Goal: Information Seeking & Learning: Learn about a topic

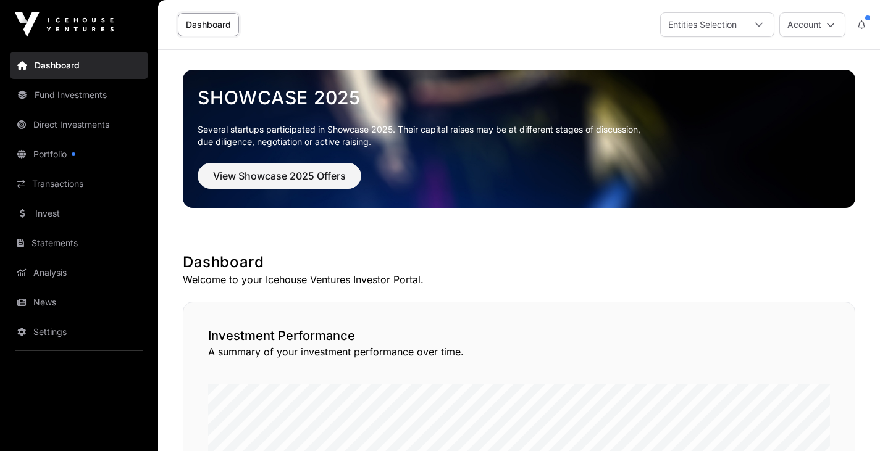
click at [59, 216] on link "Invest" at bounding box center [79, 213] width 138 height 27
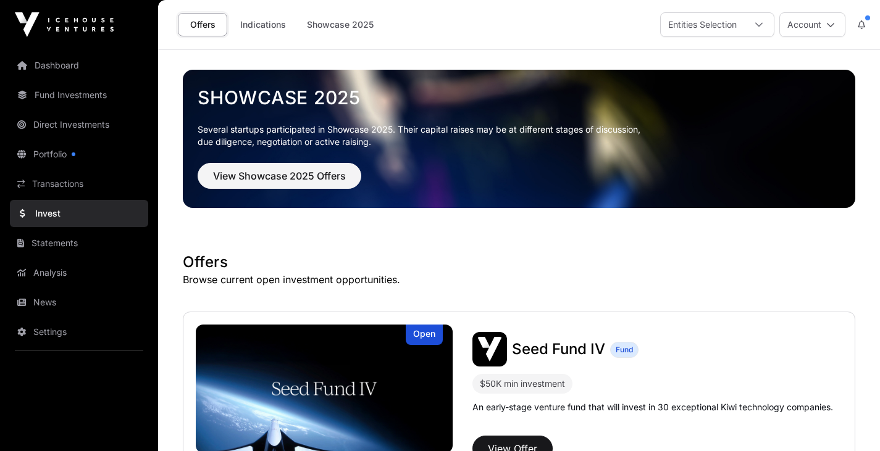
click at [246, 15] on link "Indications" at bounding box center [263, 24] width 62 height 23
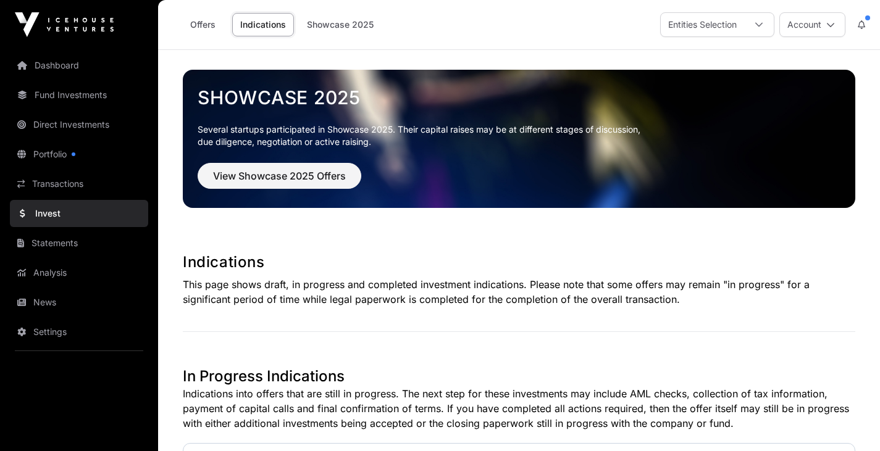
click at [330, 23] on link "Showcase 2025" at bounding box center [340, 24] width 83 height 23
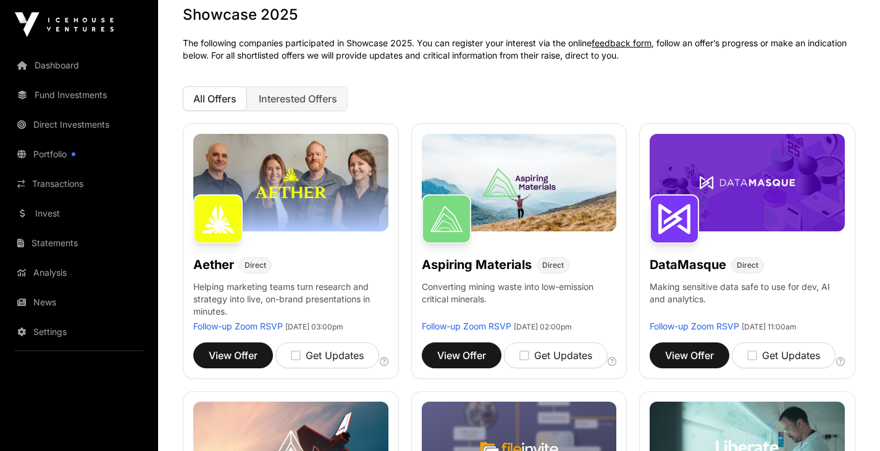
scroll to position [66, 0]
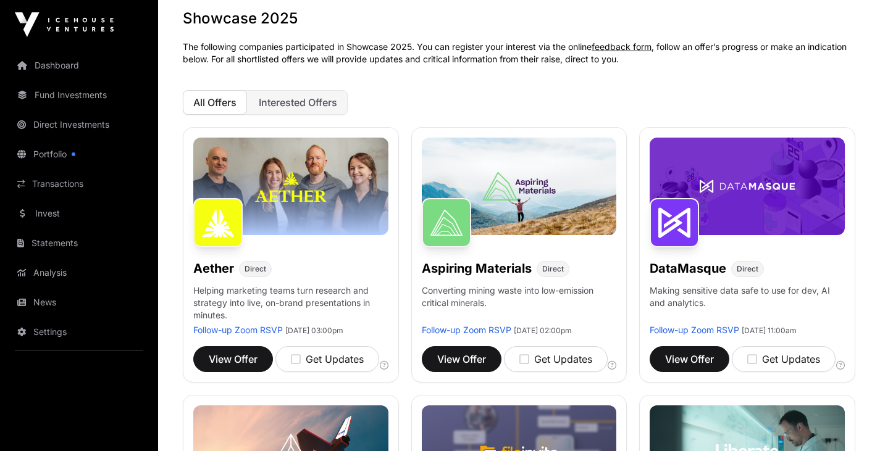
click at [304, 106] on span "Interested Offers" at bounding box center [298, 102] width 78 height 12
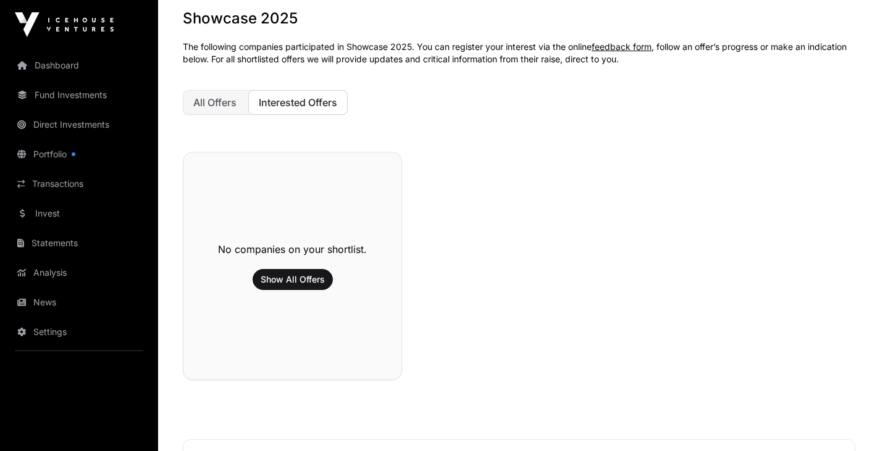
click at [220, 97] on span "All Offers" at bounding box center [214, 102] width 43 height 12
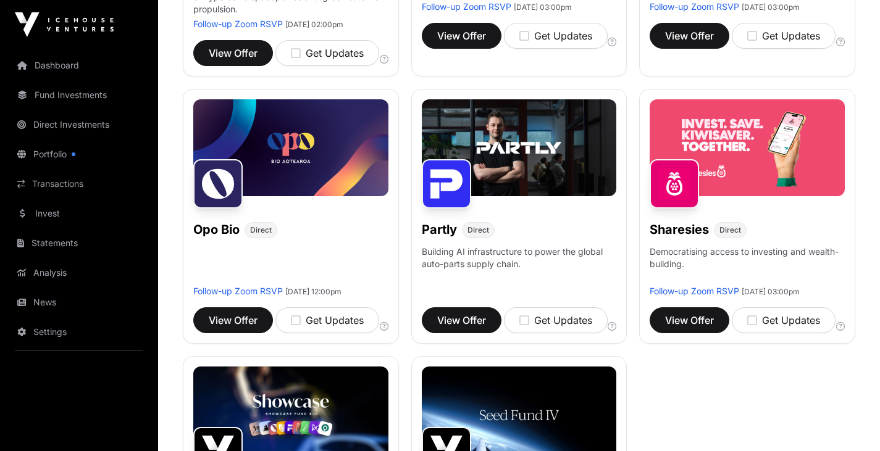
scroll to position [654, 0]
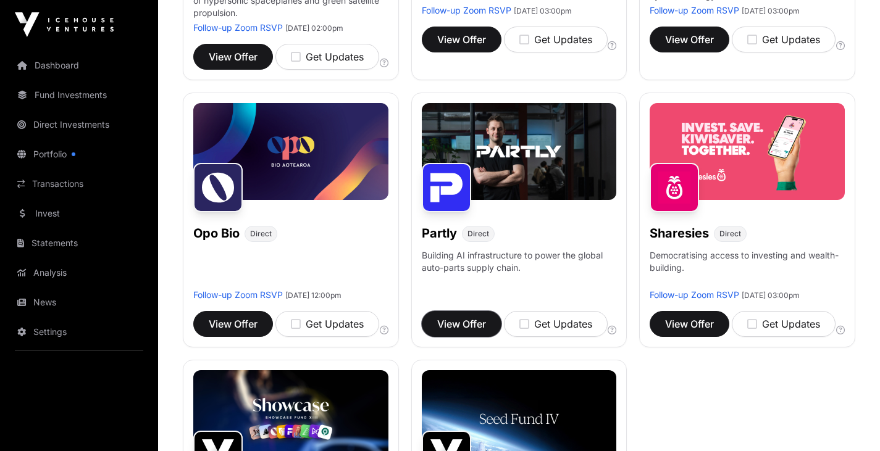
click at [474, 331] on span "View Offer" at bounding box center [461, 324] width 49 height 15
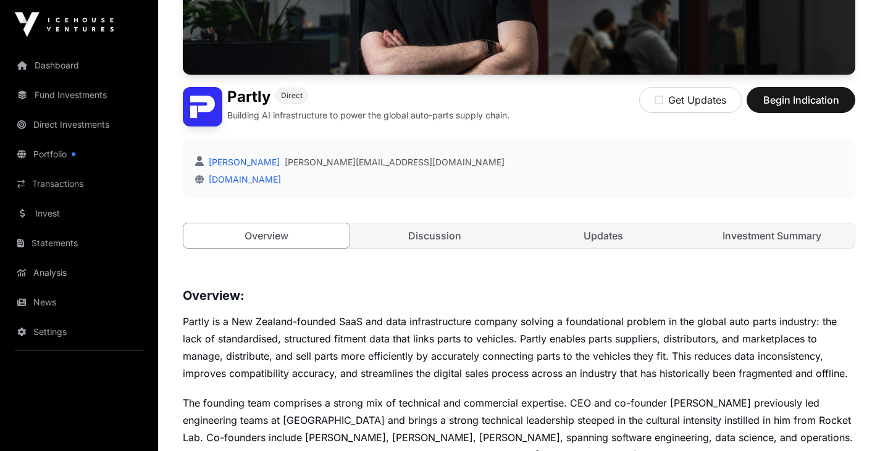
scroll to position [221, 0]
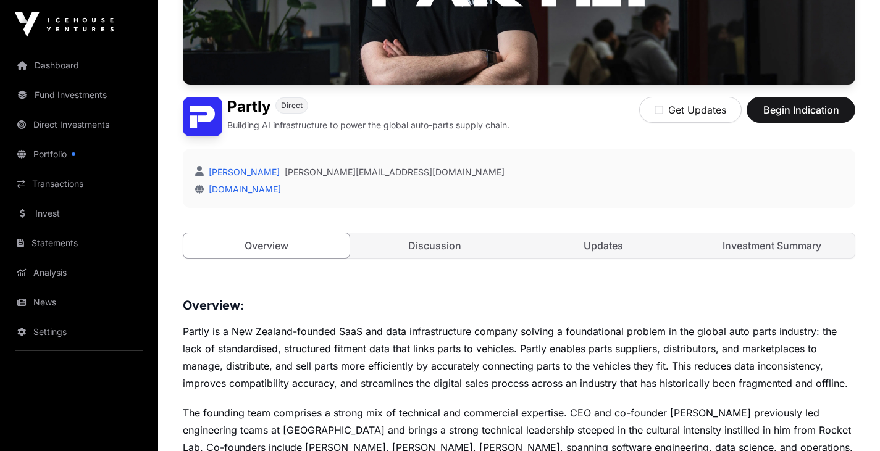
click at [773, 248] on link "Investment Summary" at bounding box center [771, 245] width 166 height 25
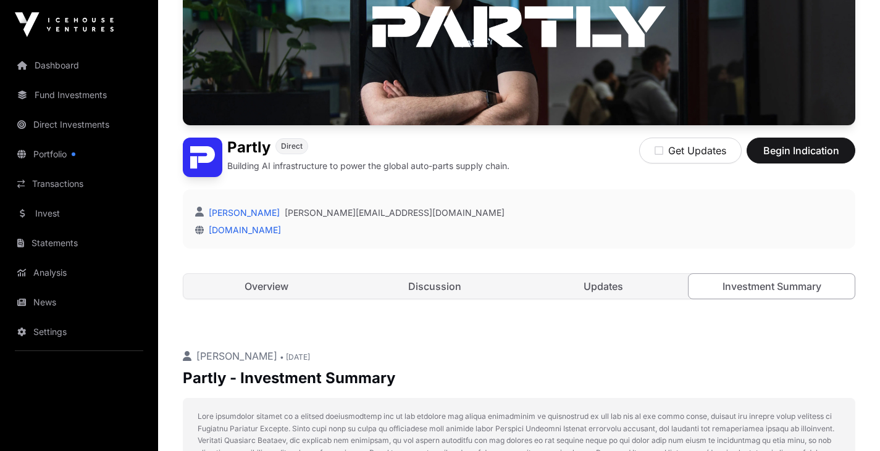
scroll to position [178, 0]
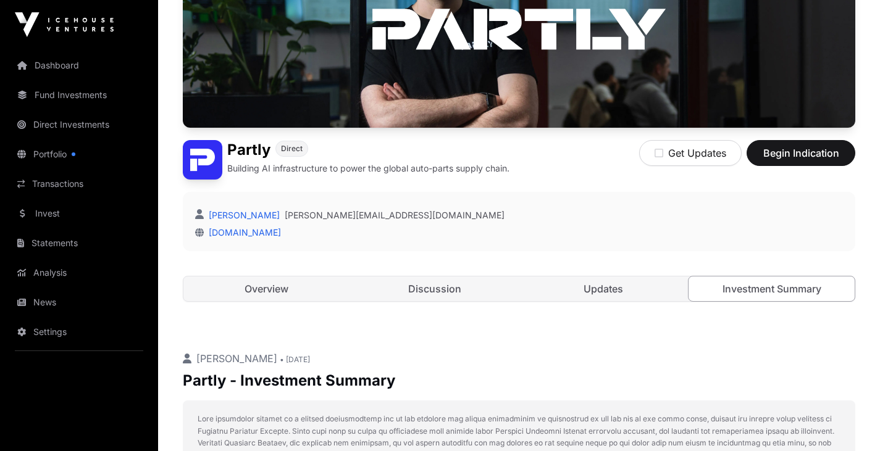
click at [593, 295] on link "Updates" at bounding box center [603, 289] width 166 height 25
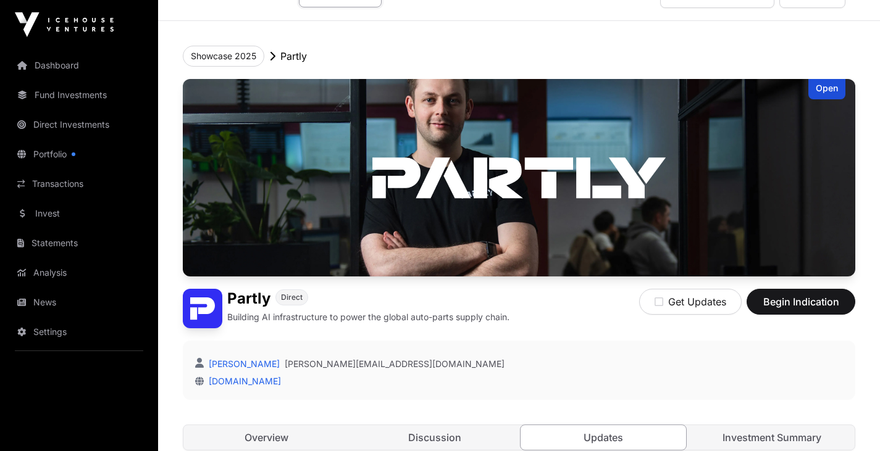
scroll to position [23, 0]
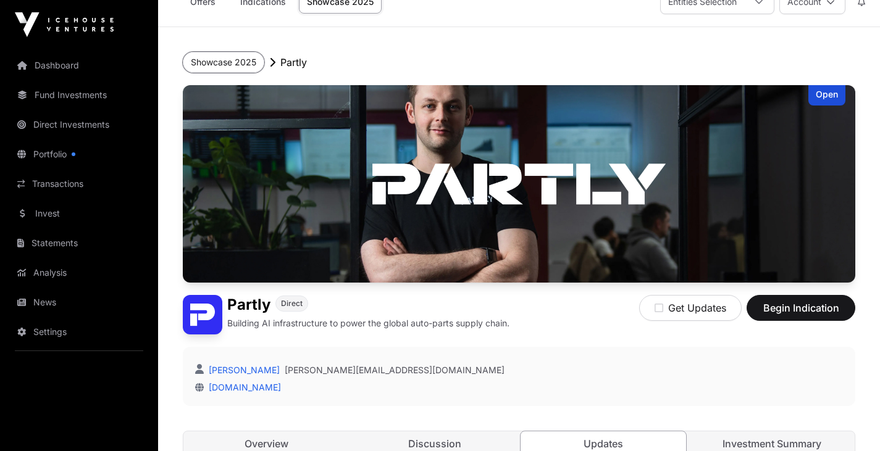
click at [238, 60] on button "Showcase 2025" at bounding box center [223, 62] width 81 height 21
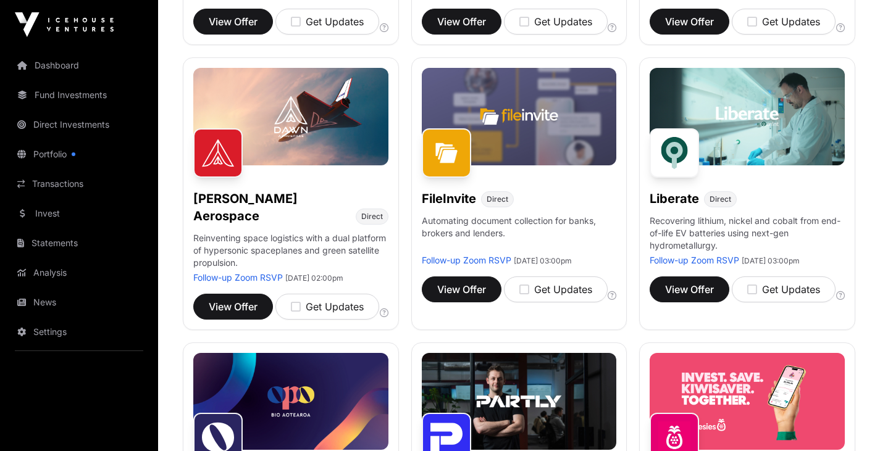
scroll to position [417, 0]
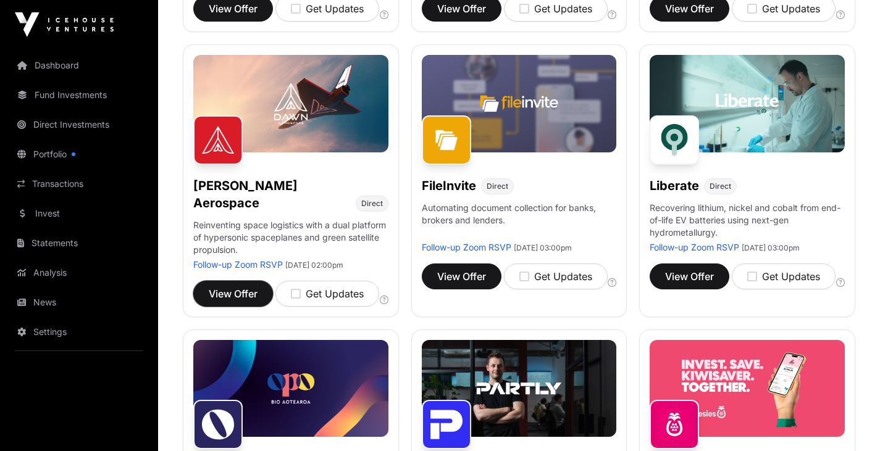
click at [233, 288] on span "View Offer" at bounding box center [233, 293] width 49 height 15
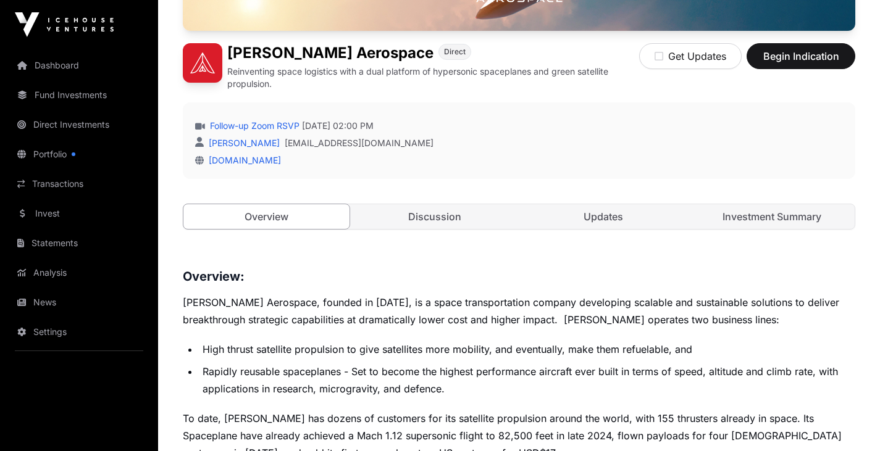
scroll to position [265, 0]
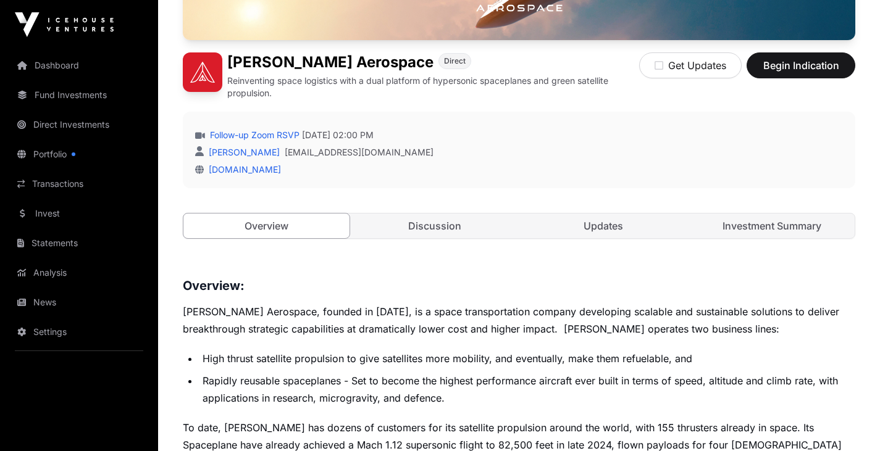
click at [745, 222] on link "Investment Summary" at bounding box center [771, 226] width 166 height 25
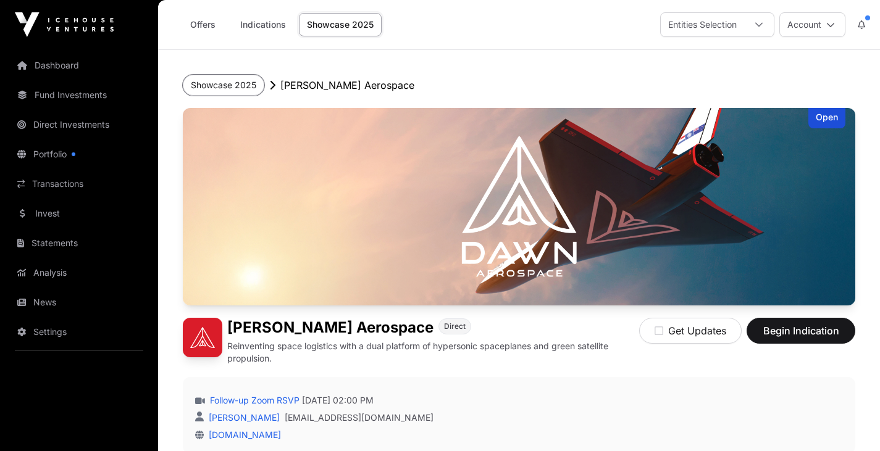
click at [231, 81] on button "Showcase 2025" at bounding box center [223, 85] width 81 height 21
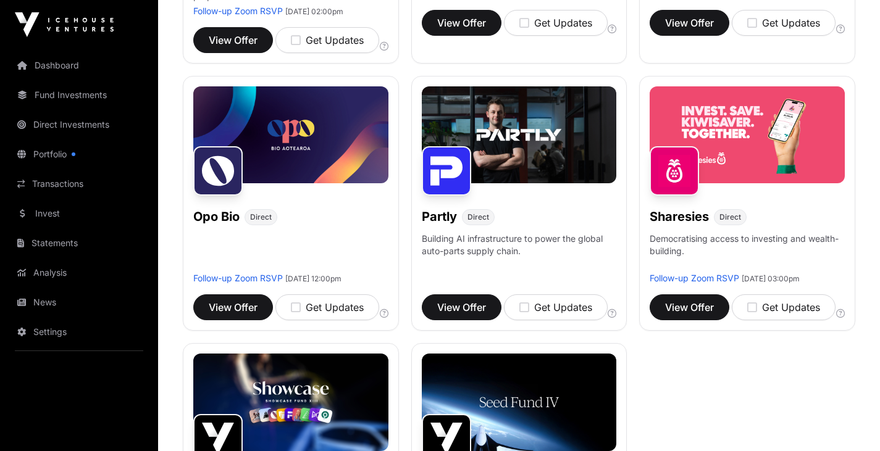
scroll to position [674, 0]
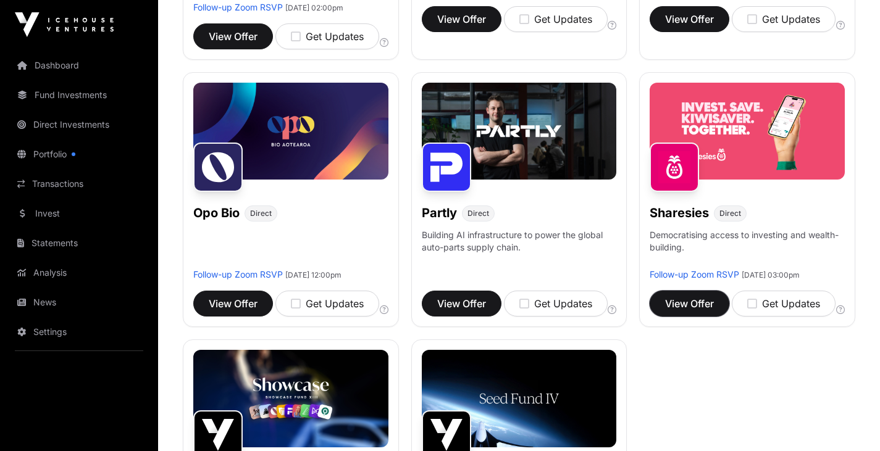
click at [675, 311] on span "View Offer" at bounding box center [689, 303] width 49 height 15
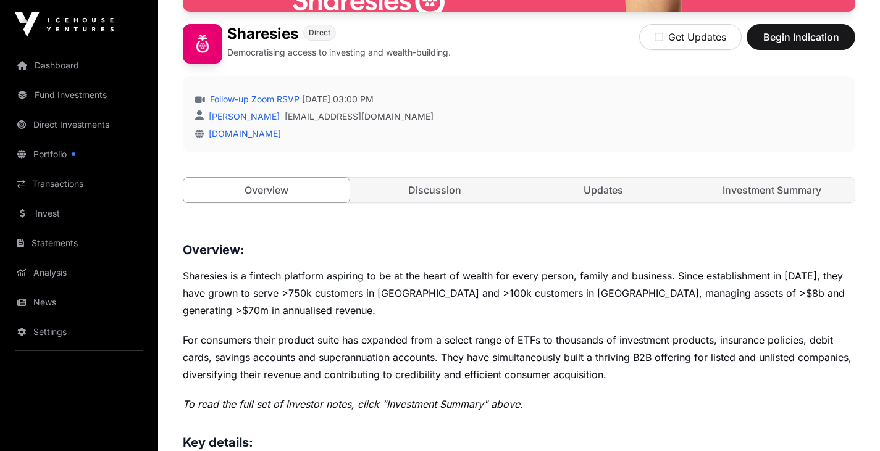
scroll to position [271, 0]
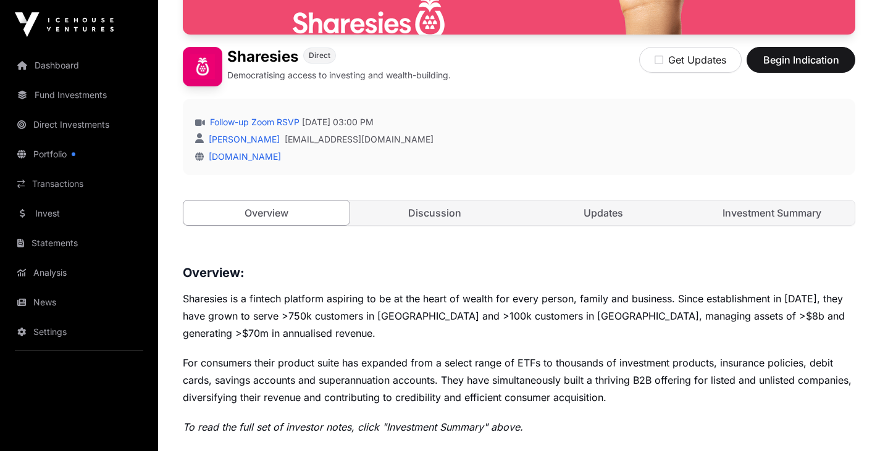
click at [772, 209] on link "Investment Summary" at bounding box center [771, 213] width 166 height 25
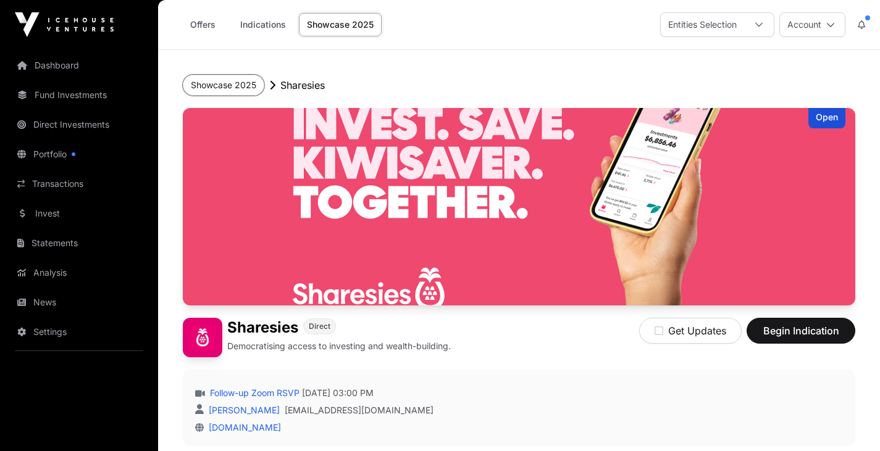
click at [236, 75] on button "Showcase 2025" at bounding box center [223, 85] width 81 height 21
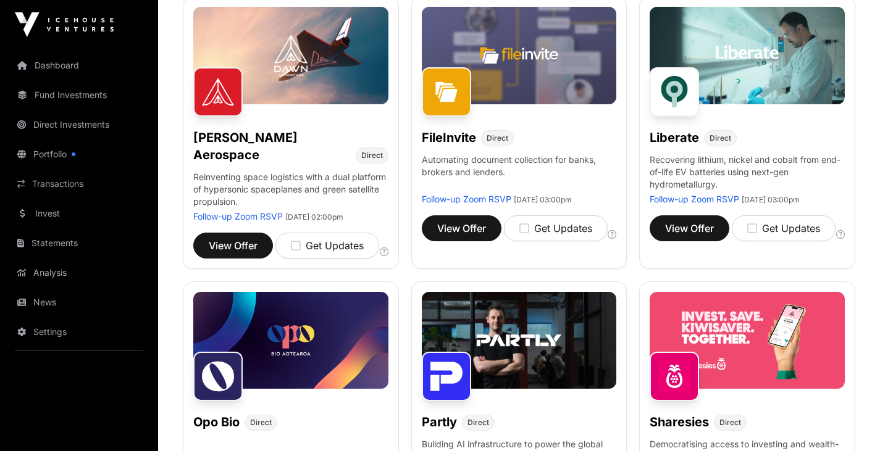
scroll to position [483, 0]
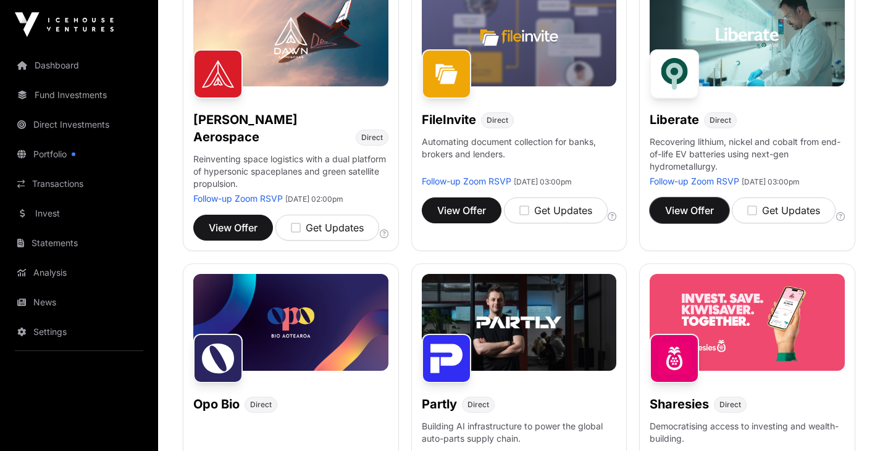
click at [694, 218] on span "View Offer" at bounding box center [689, 210] width 49 height 15
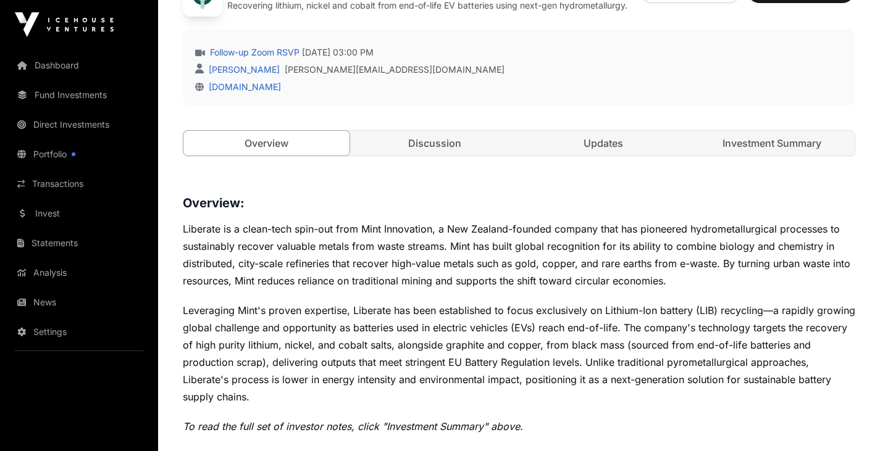
scroll to position [347, 0]
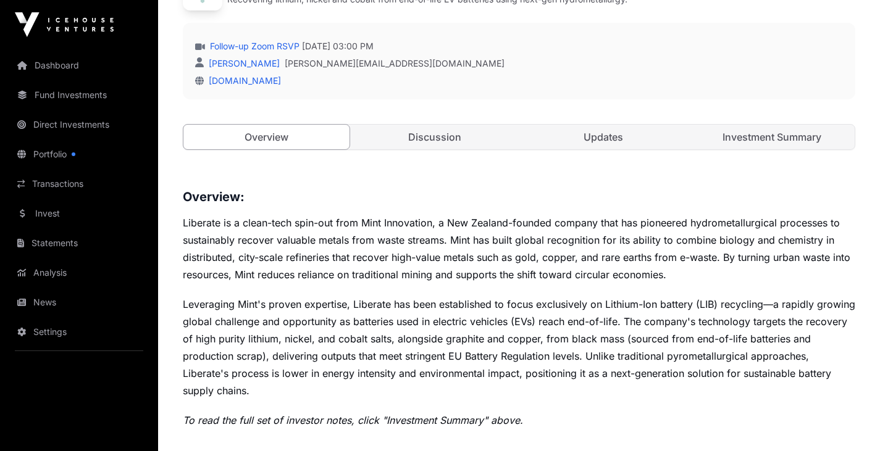
click at [755, 136] on link "Investment Summary" at bounding box center [771, 137] width 166 height 25
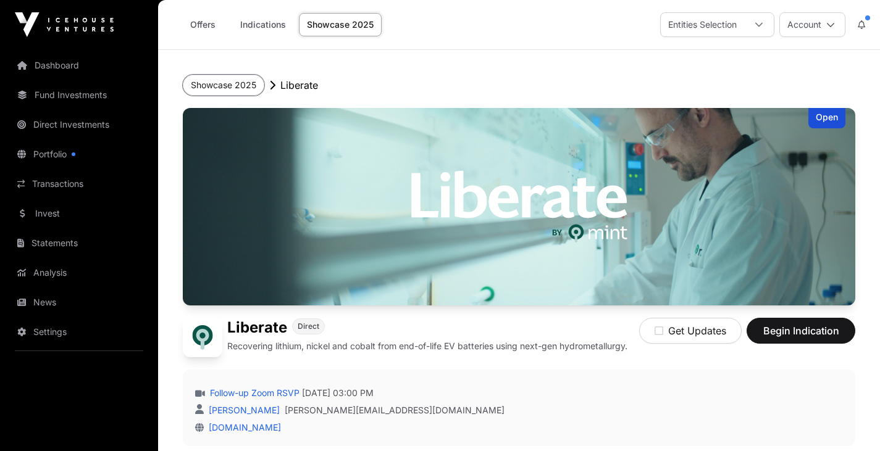
click at [244, 82] on button "Showcase 2025" at bounding box center [223, 85] width 81 height 21
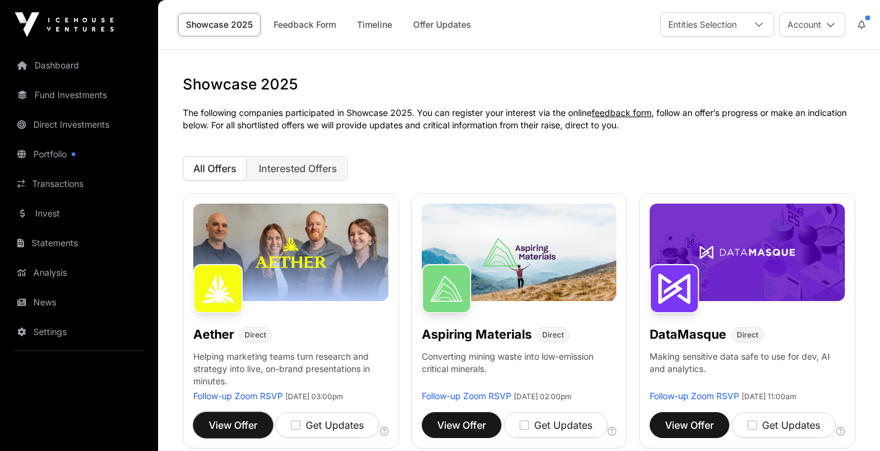
click at [238, 433] on button "View Offer" at bounding box center [233, 425] width 80 height 26
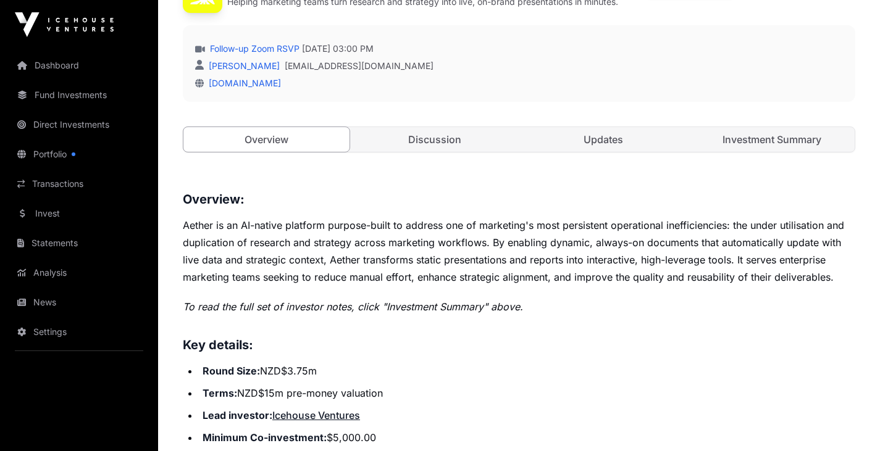
scroll to position [339, 0]
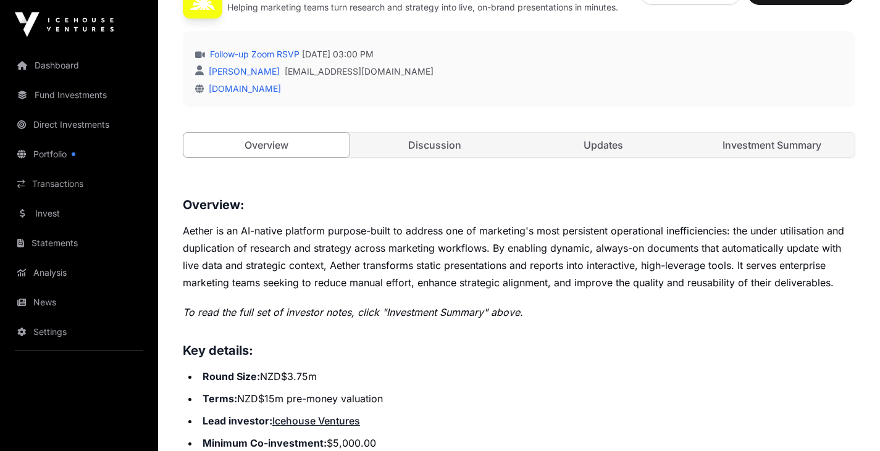
click at [773, 141] on link "Investment Summary" at bounding box center [771, 145] width 166 height 25
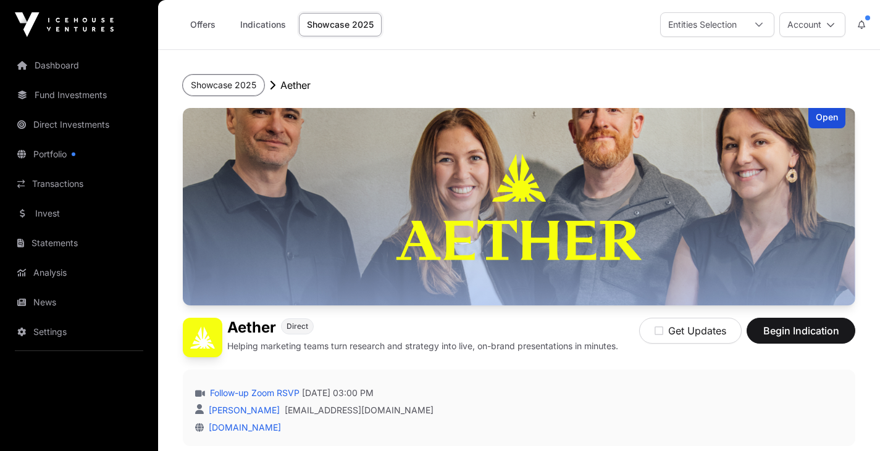
click at [214, 85] on button "Showcase 2025" at bounding box center [223, 85] width 81 height 21
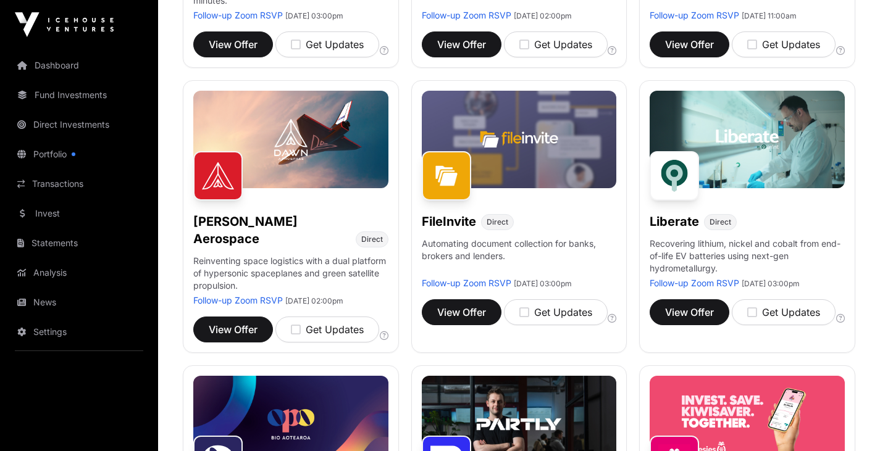
scroll to position [341, 0]
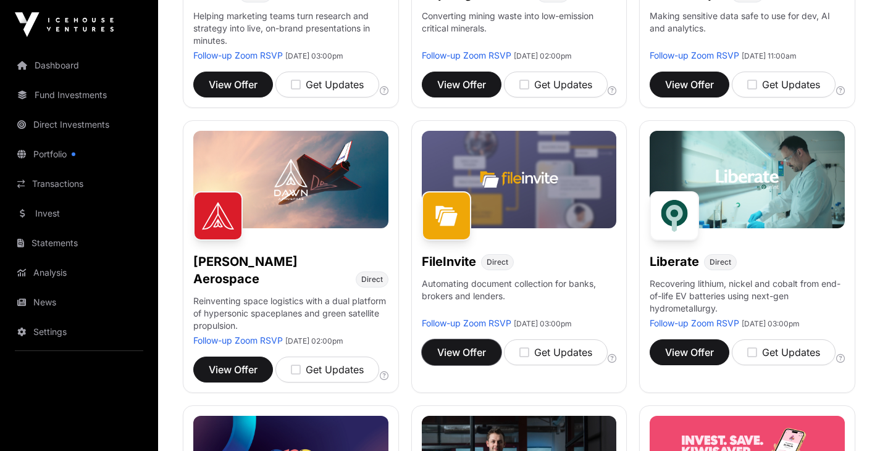
click at [452, 360] on span "View Offer" at bounding box center [461, 352] width 49 height 15
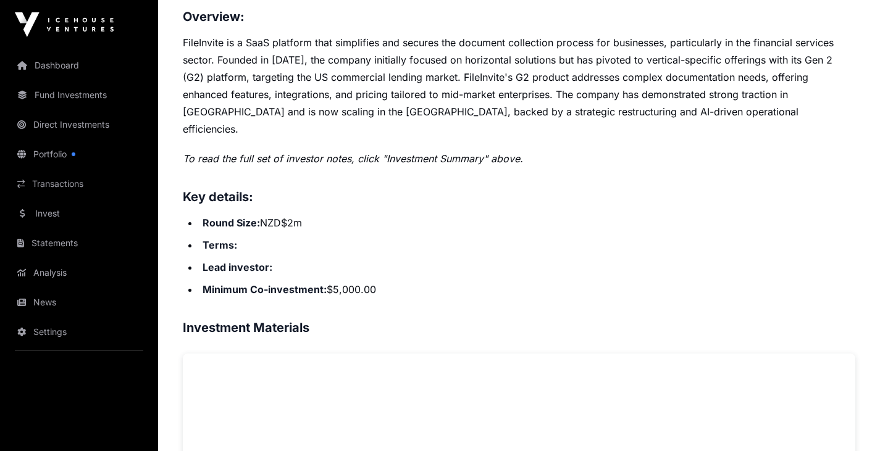
scroll to position [219, 0]
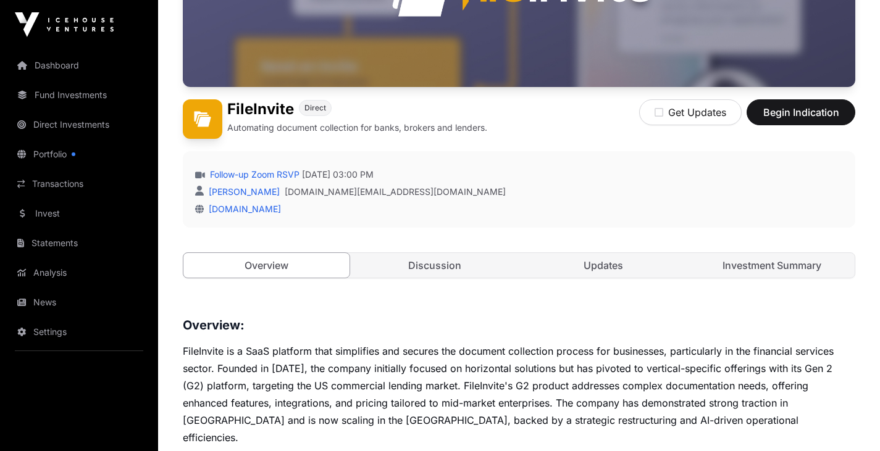
click at [777, 259] on link "Investment Summary" at bounding box center [771, 265] width 166 height 25
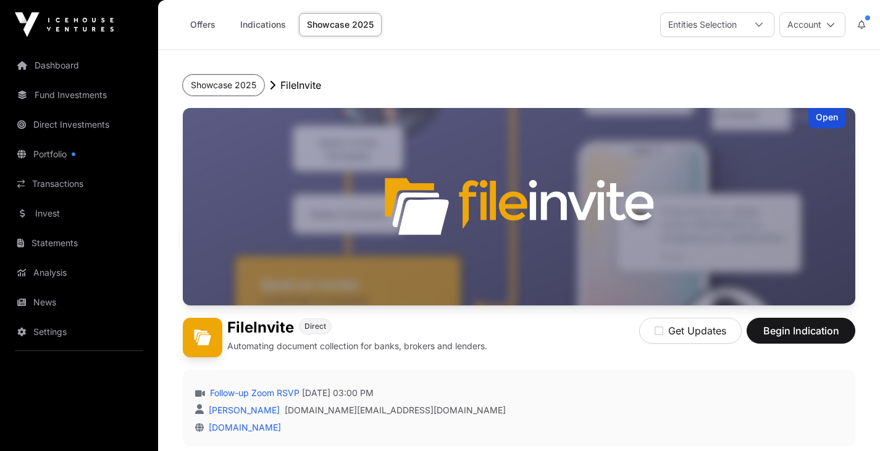
click at [242, 85] on button "Showcase 2025" at bounding box center [223, 85] width 81 height 21
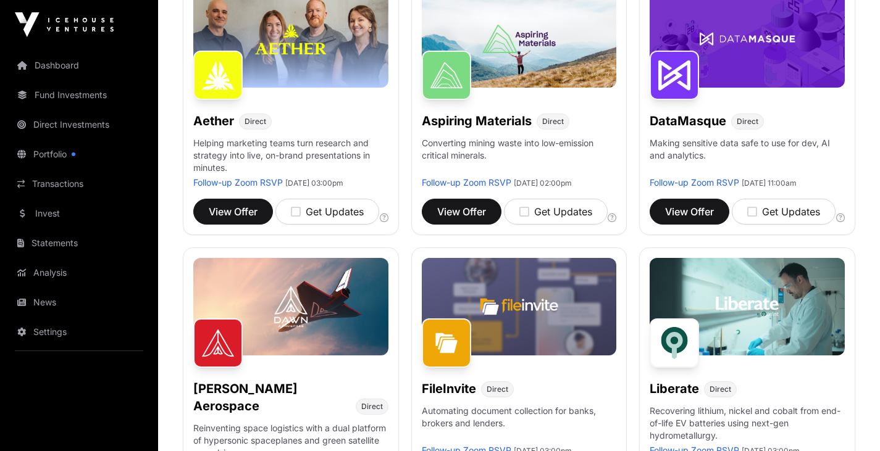
scroll to position [216, 0]
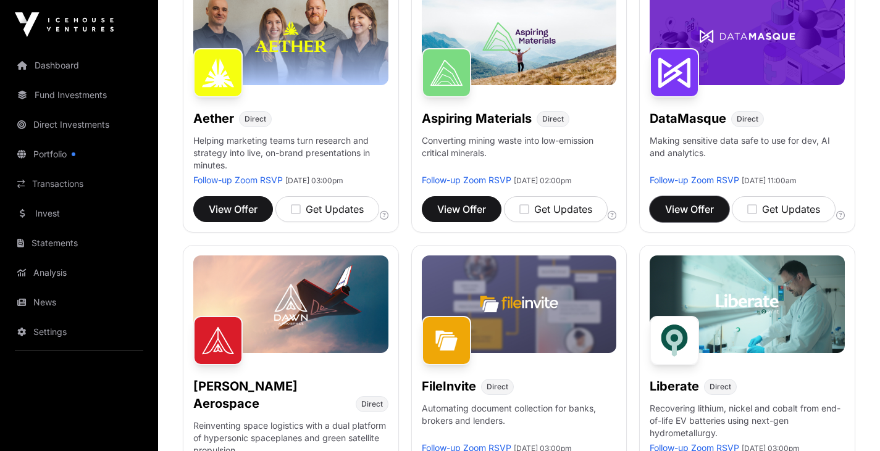
click at [699, 212] on button "View Offer" at bounding box center [689, 209] width 80 height 26
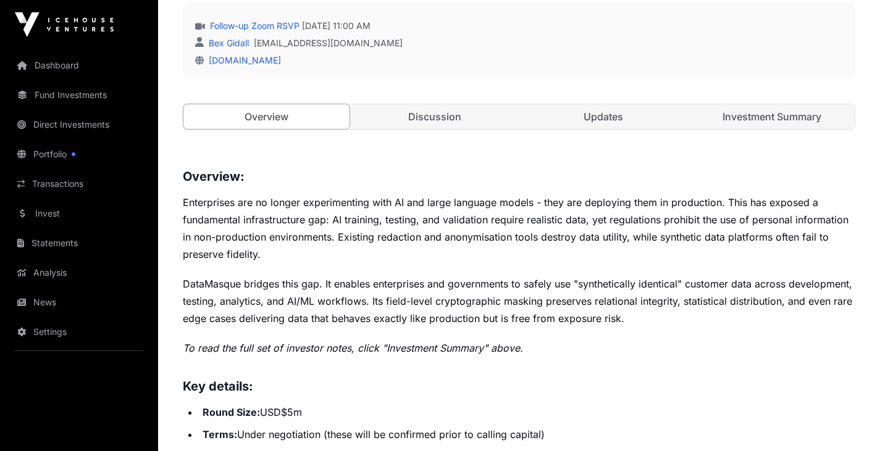
scroll to position [396, 0]
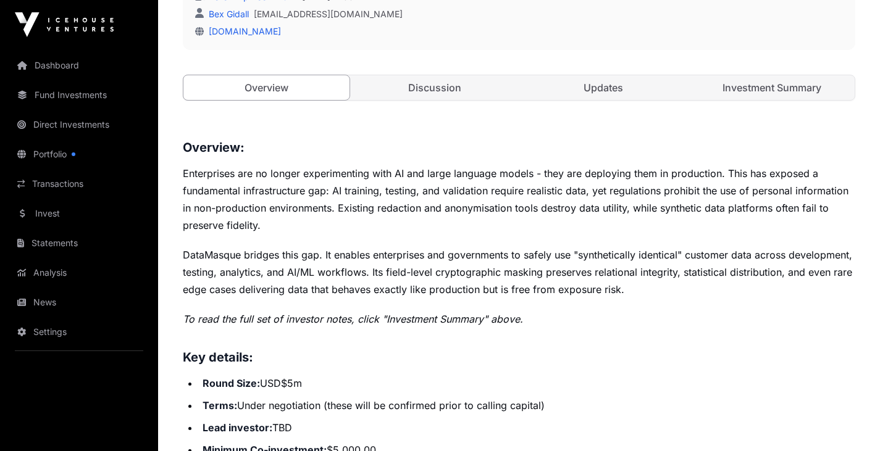
click at [775, 86] on link "Investment Summary" at bounding box center [771, 87] width 166 height 25
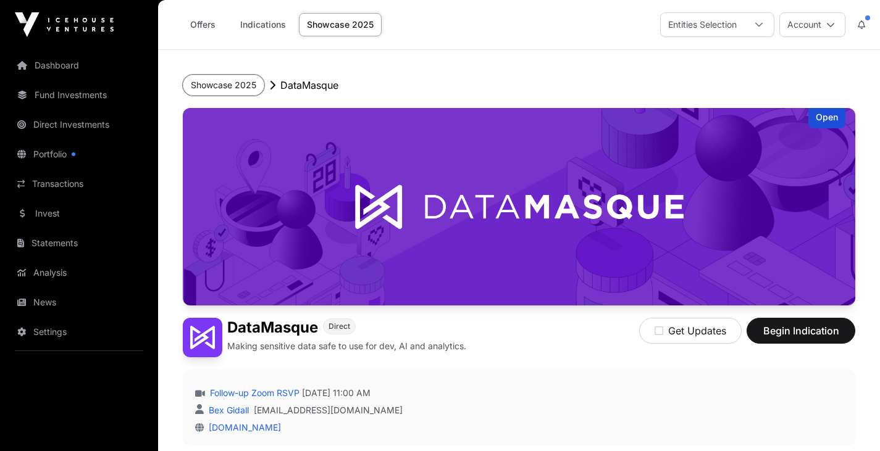
click at [228, 78] on button "Showcase 2025" at bounding box center [223, 85] width 81 height 21
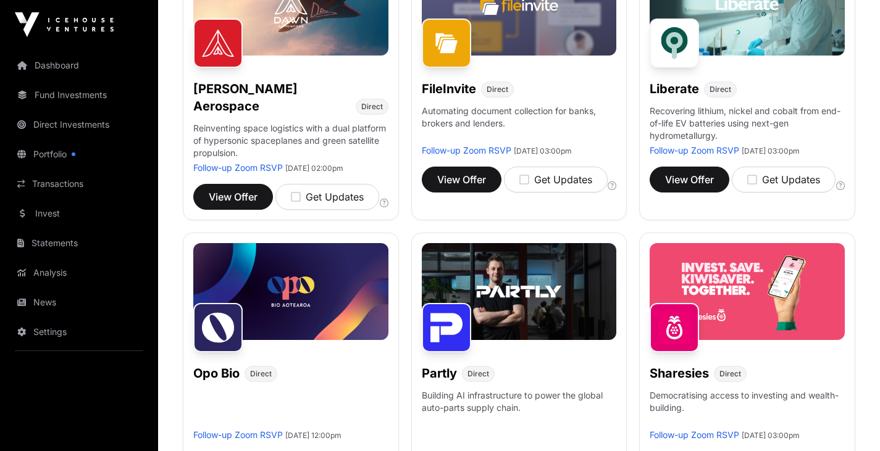
scroll to position [608, 0]
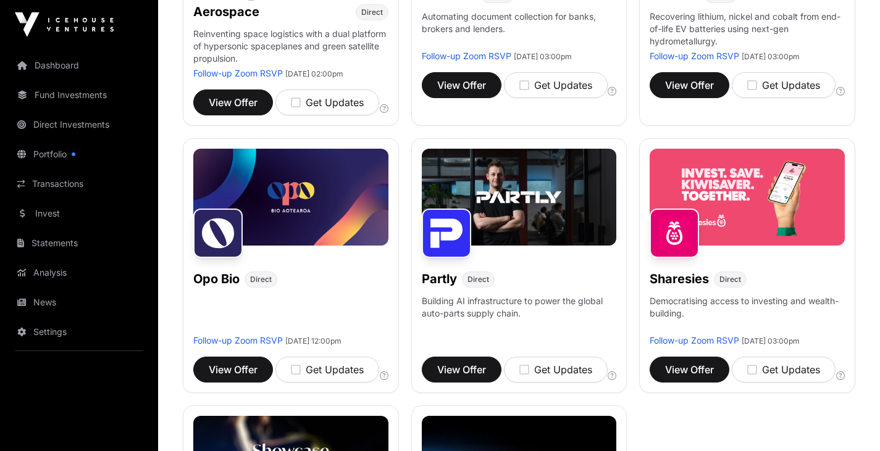
click at [876, 224] on div "Showcase 2025 The following companies participated in Showcase 2025. You can re…" at bounding box center [519, 189] width 722 height 1445
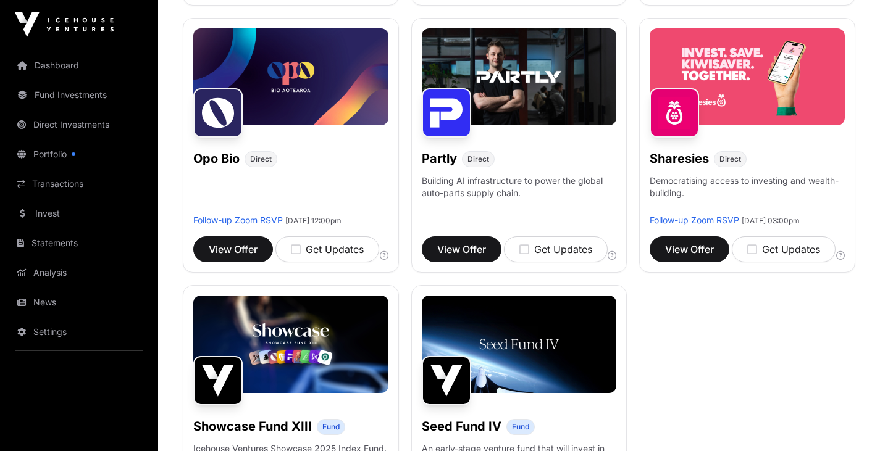
scroll to position [711, 0]
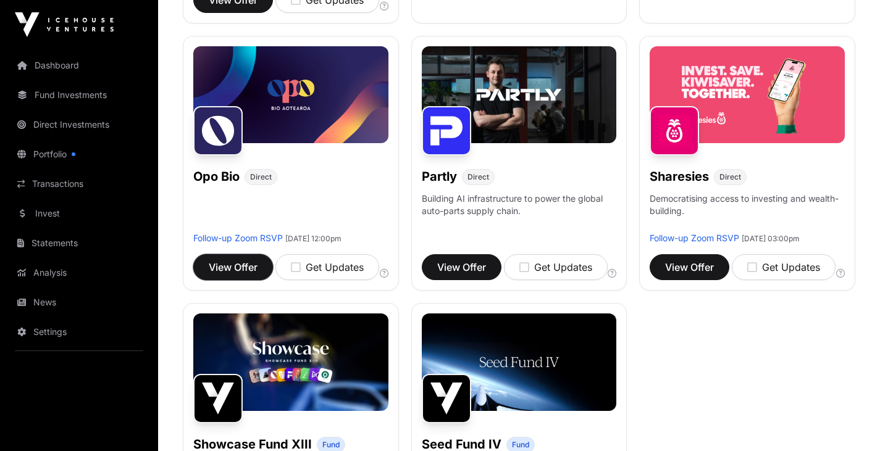
click at [243, 280] on button "View Offer" at bounding box center [233, 267] width 80 height 26
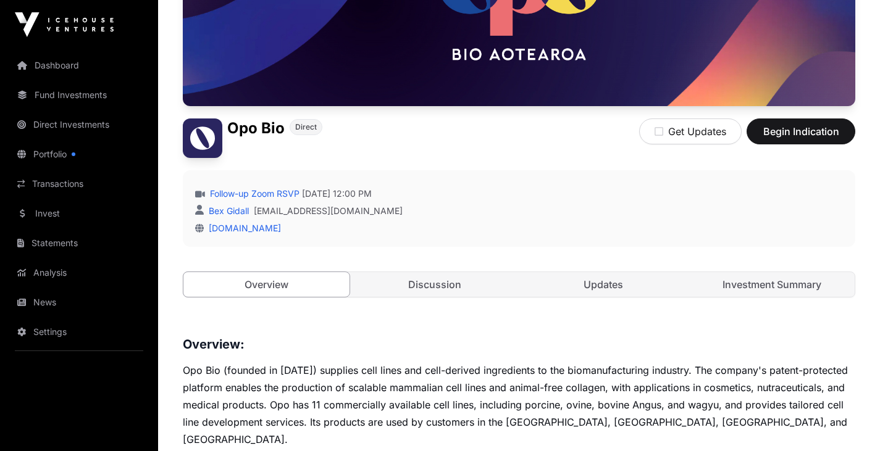
scroll to position [218, 0]
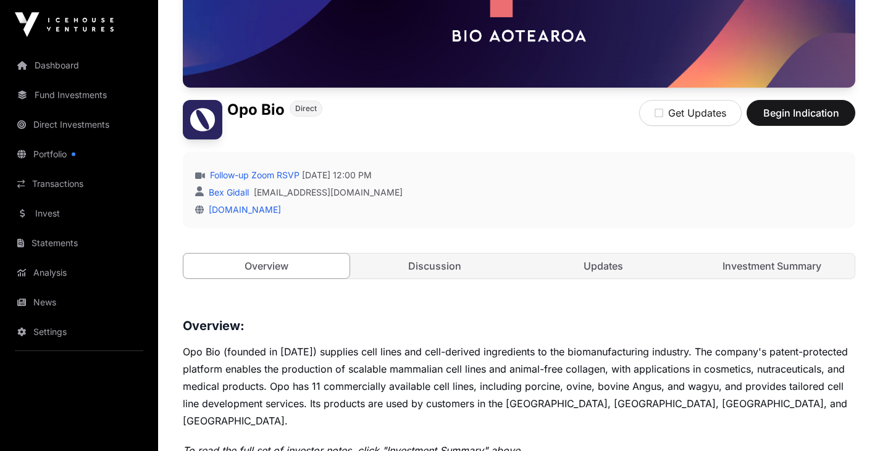
click at [770, 260] on link "Investment Summary" at bounding box center [771, 266] width 166 height 25
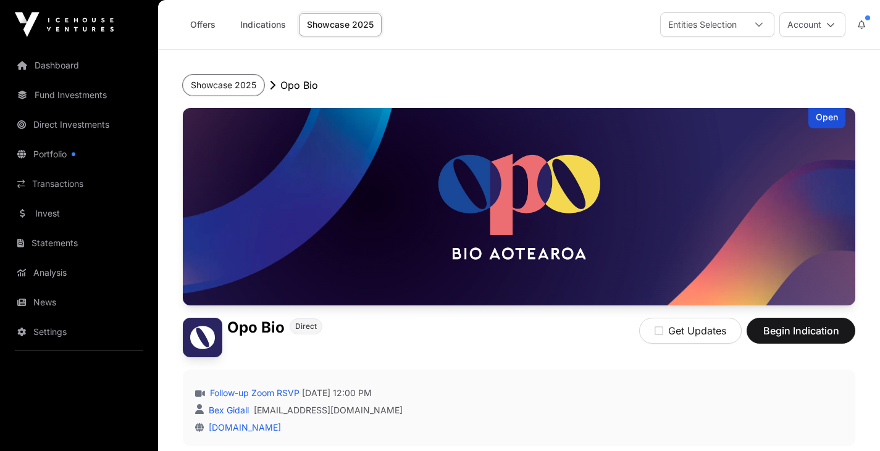
click at [233, 88] on button "Showcase 2025" at bounding box center [223, 85] width 81 height 21
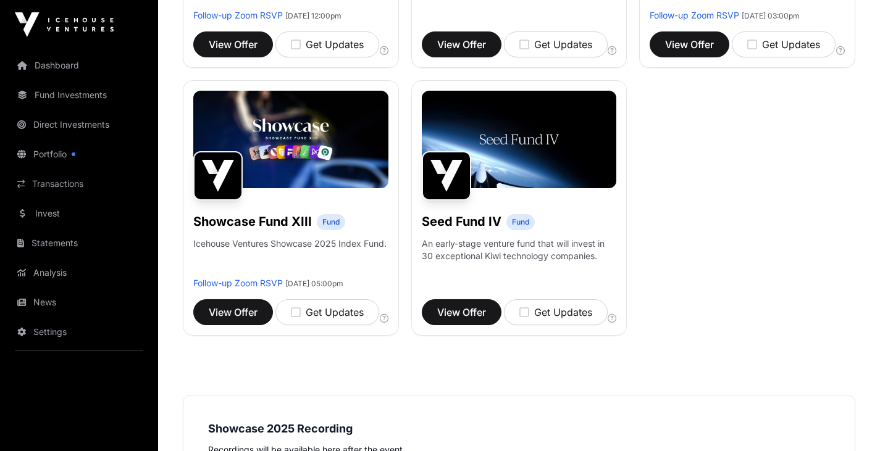
scroll to position [949, 0]
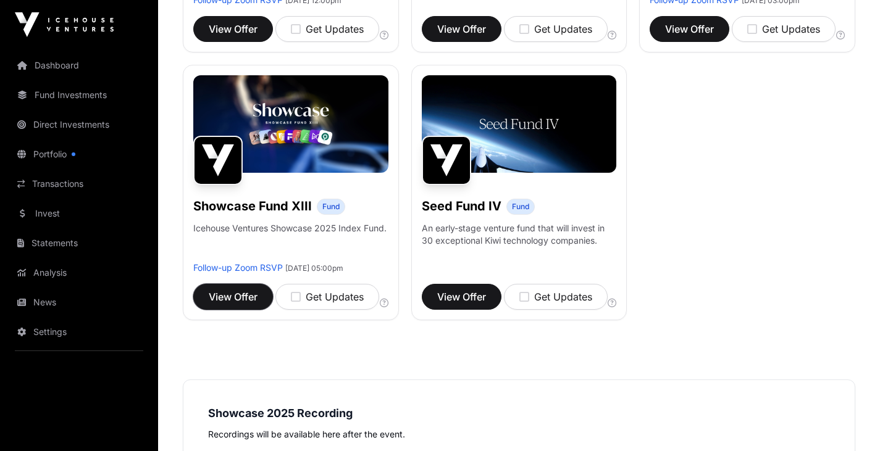
click at [236, 304] on span "View Offer" at bounding box center [233, 297] width 49 height 15
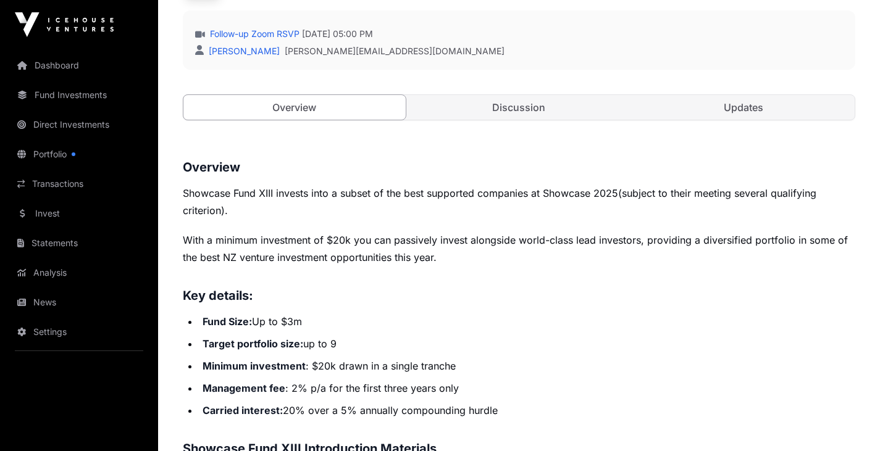
scroll to position [361, 0]
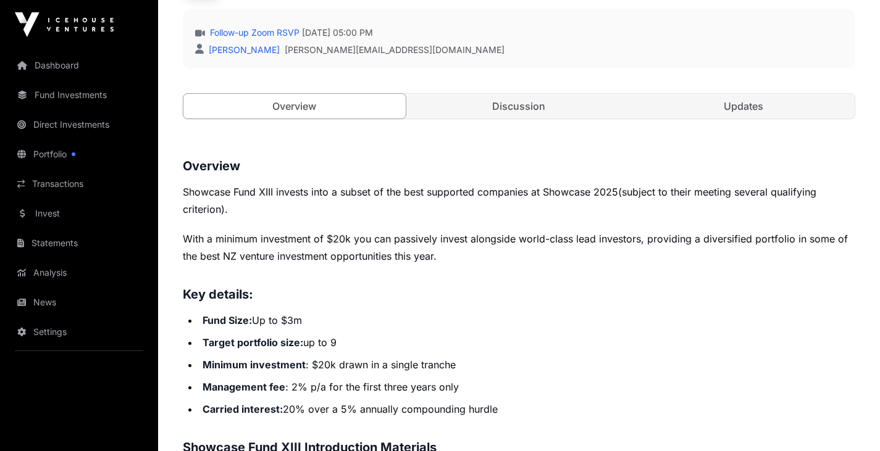
click at [506, 112] on link "Discussion" at bounding box center [519, 106] width 222 height 25
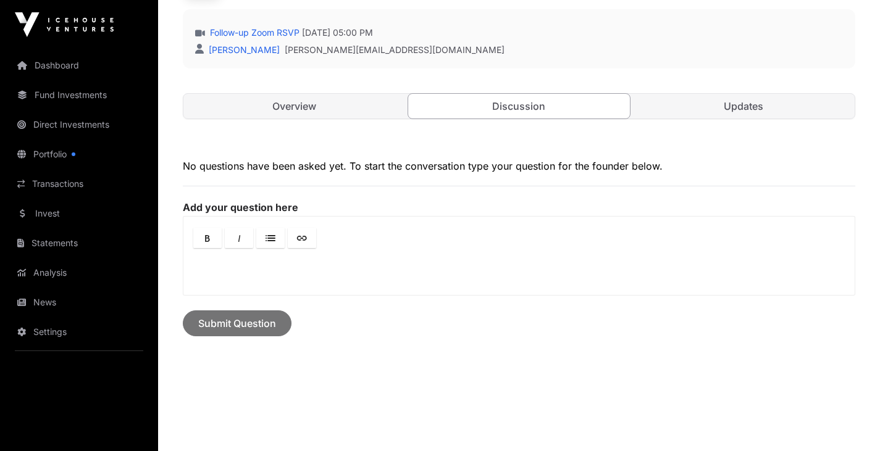
click at [774, 99] on link "Updates" at bounding box center [743, 106] width 222 height 25
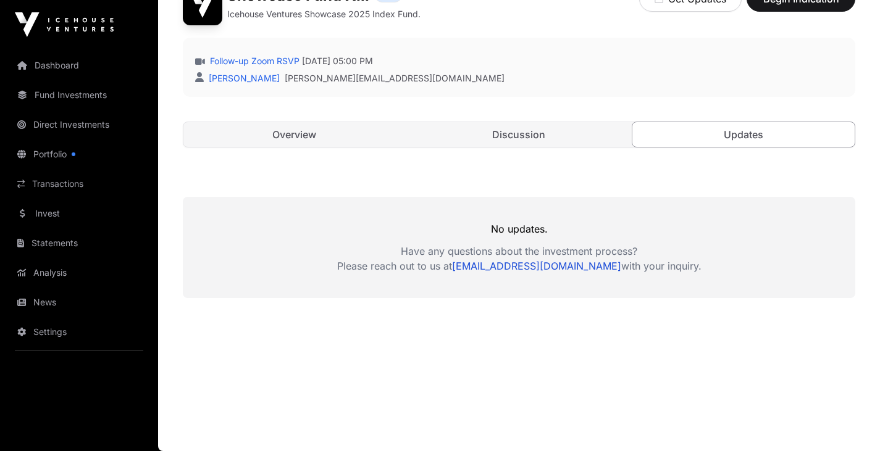
click at [297, 127] on link "Overview" at bounding box center [294, 134] width 222 height 25
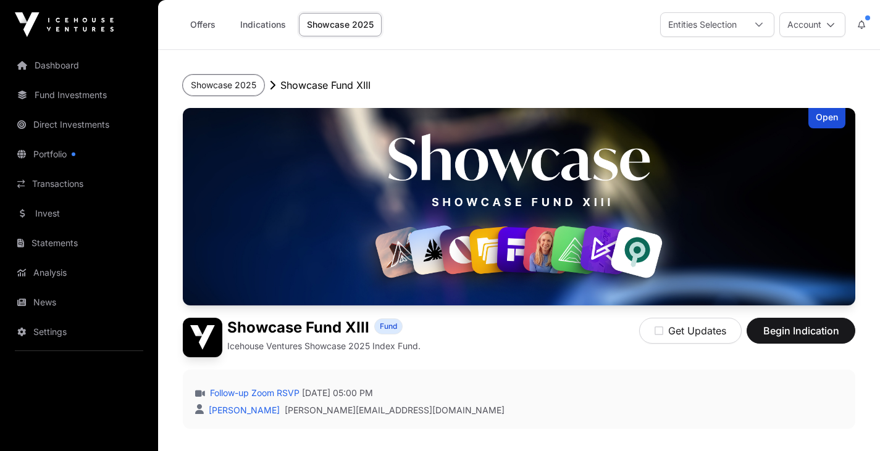
click at [221, 90] on button "Showcase 2025" at bounding box center [223, 85] width 81 height 21
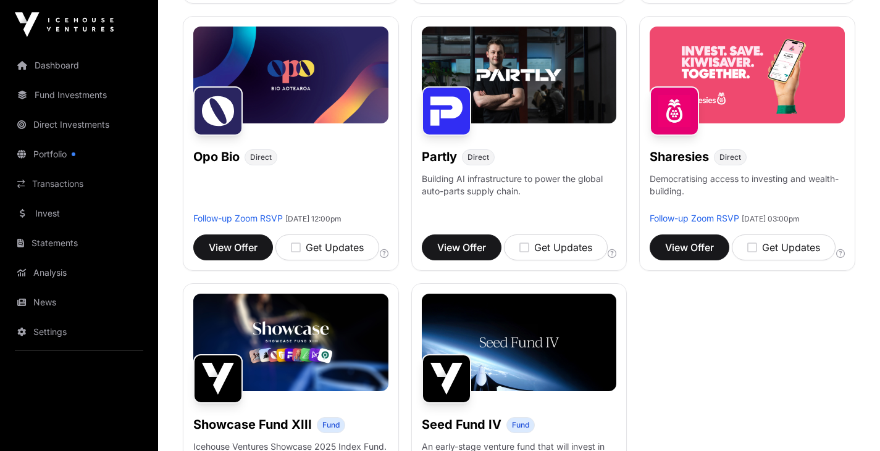
scroll to position [1044, 0]
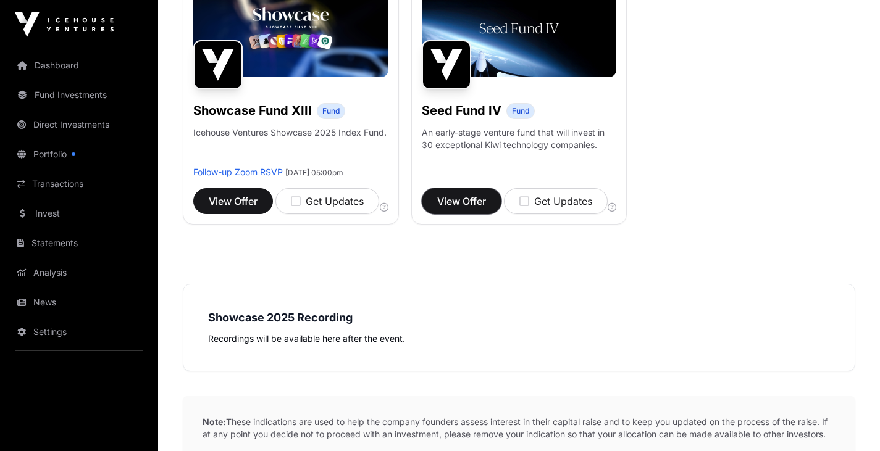
click at [481, 212] on button "View Offer" at bounding box center [462, 201] width 80 height 26
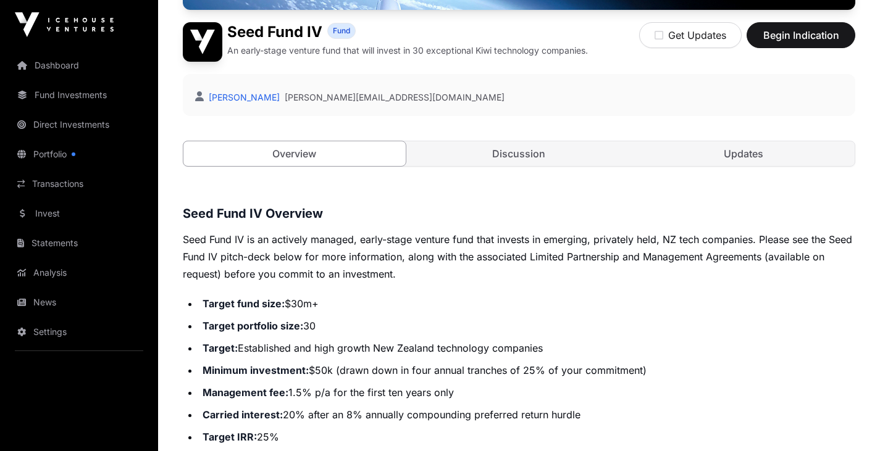
scroll to position [268, 0]
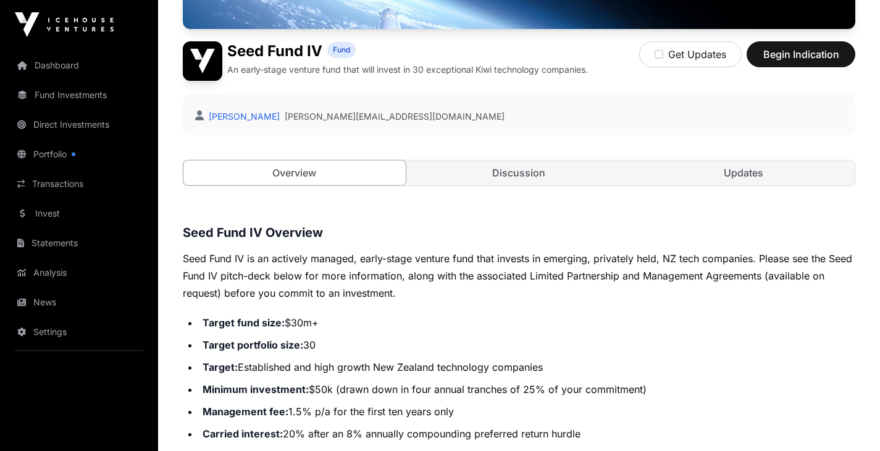
click at [535, 165] on link "Discussion" at bounding box center [519, 172] width 222 height 25
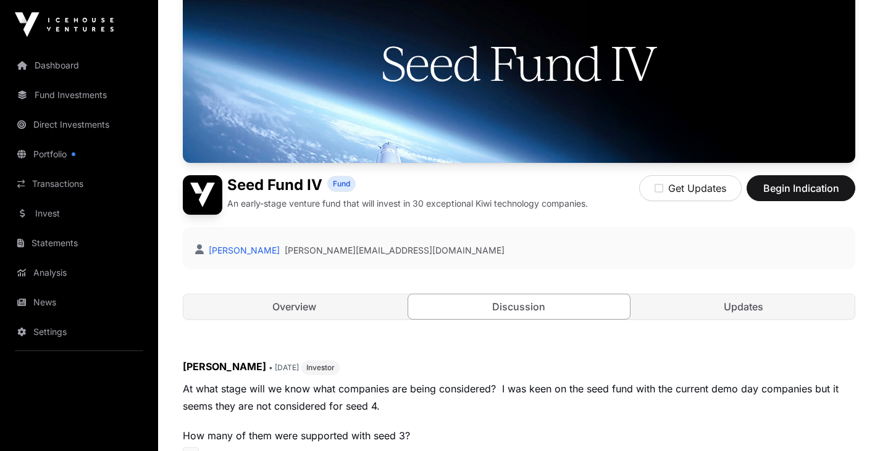
scroll to position [156, 0]
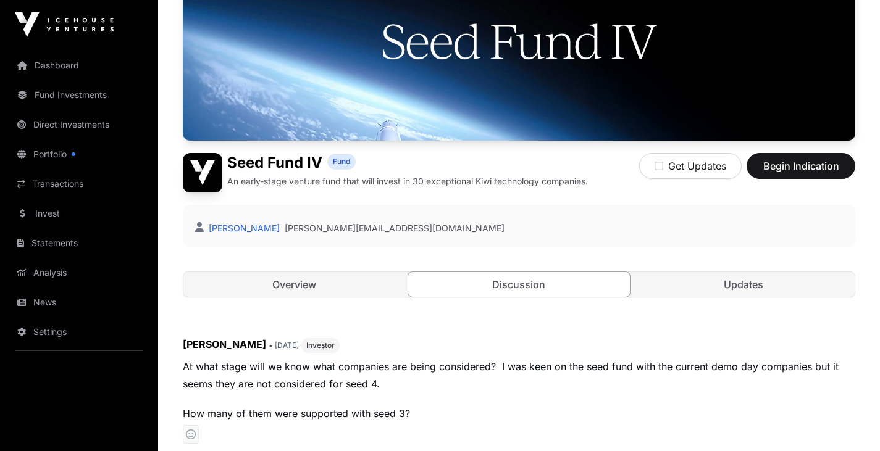
click at [299, 274] on link "Overview" at bounding box center [294, 284] width 222 height 25
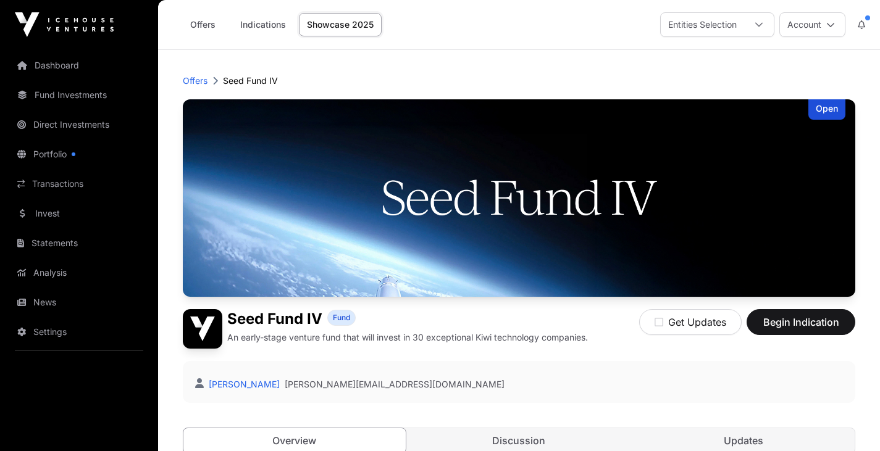
click at [337, 30] on link "Showcase 2025" at bounding box center [340, 24] width 83 height 23
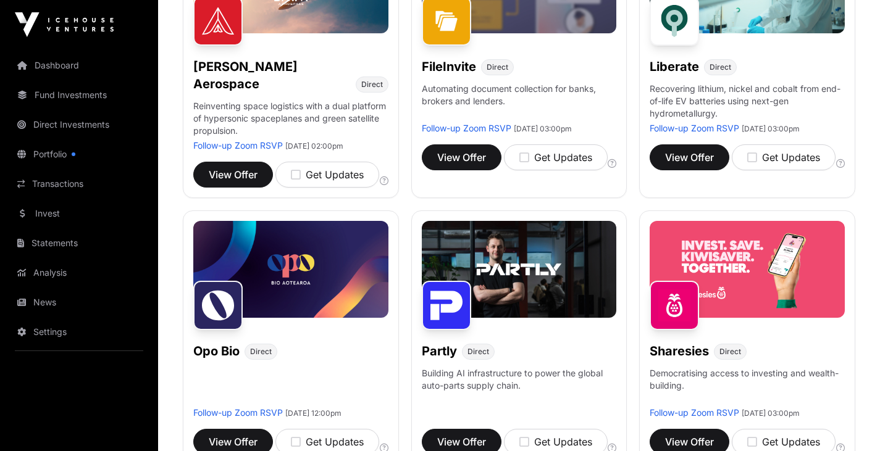
scroll to position [538, 0]
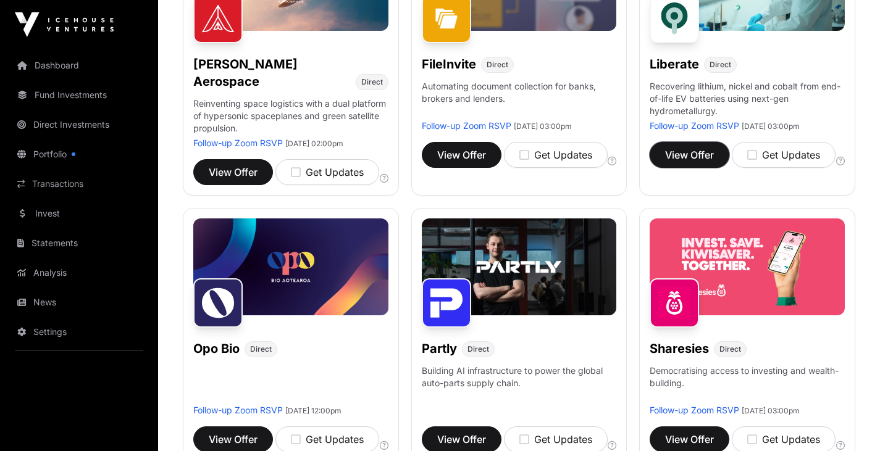
click at [698, 162] on span "View Offer" at bounding box center [689, 155] width 49 height 15
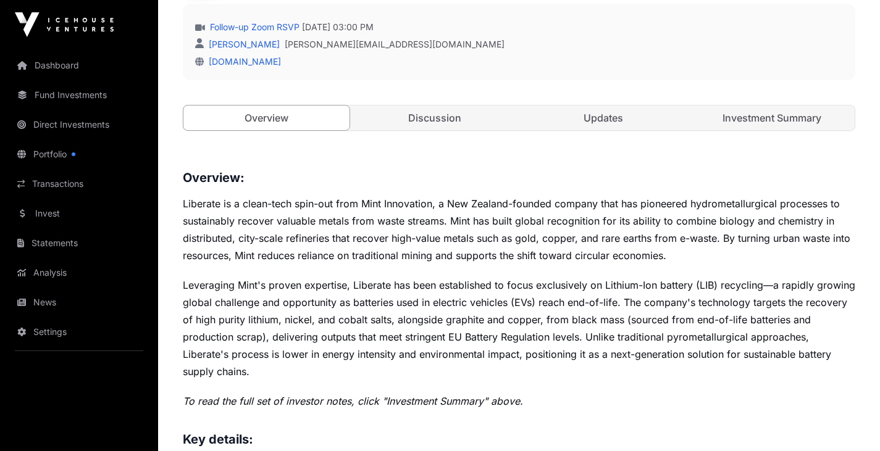
scroll to position [370, 0]
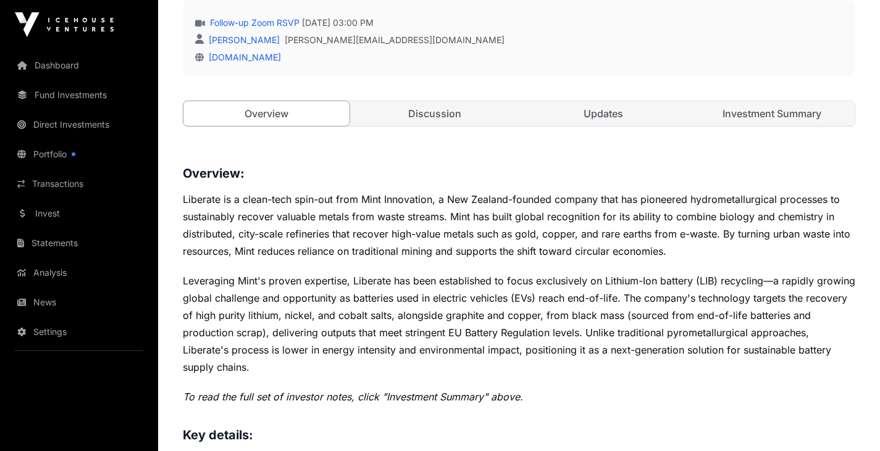
click at [754, 104] on link "Investment Summary" at bounding box center [771, 113] width 166 height 25
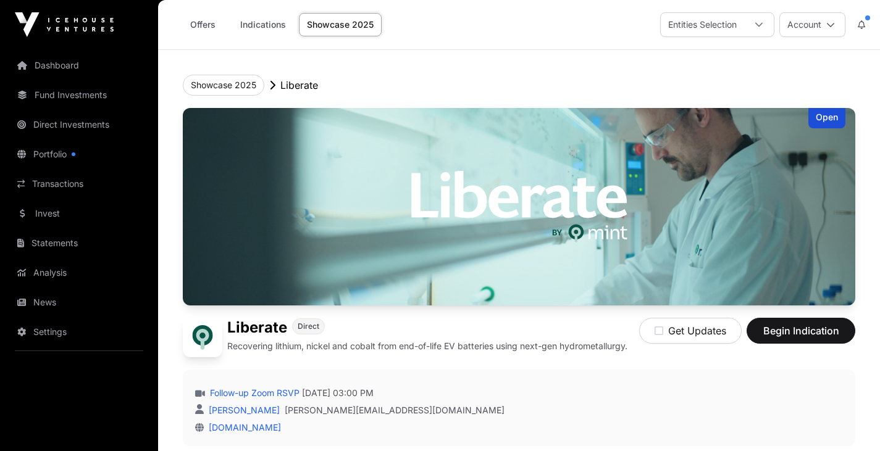
click at [262, 31] on link "Indications" at bounding box center [263, 24] width 62 height 23
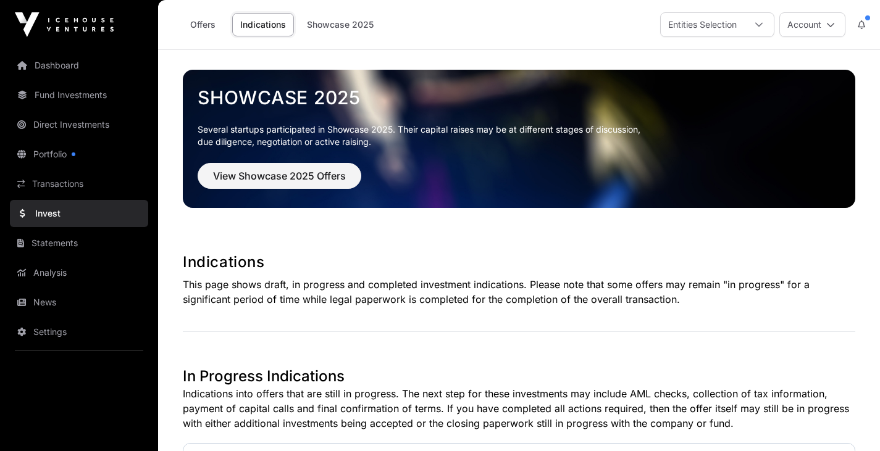
click at [71, 68] on link "Dashboard" at bounding box center [79, 65] width 138 height 27
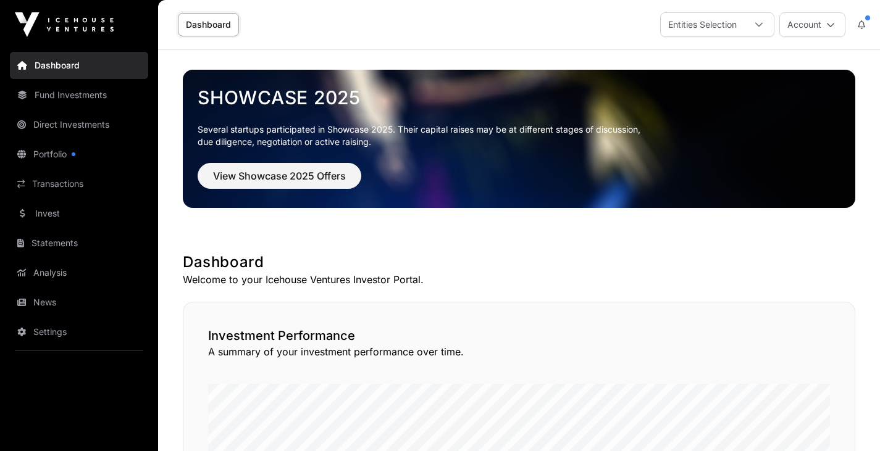
click at [65, 146] on link "Portfolio" at bounding box center [79, 154] width 138 height 27
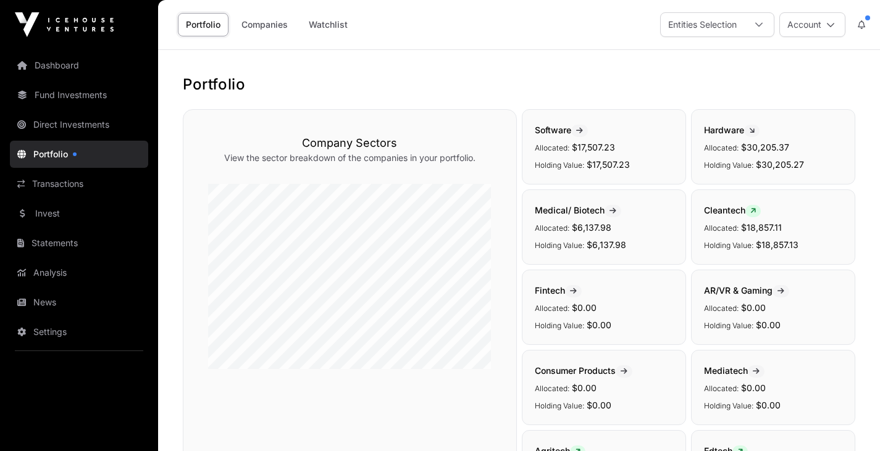
click at [264, 21] on link "Companies" at bounding box center [264, 24] width 62 height 23
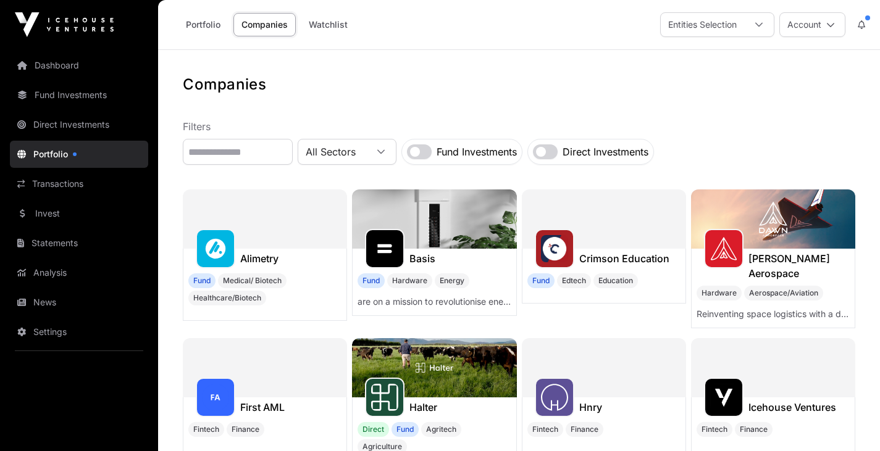
click at [501, 156] on label "Fund Investments" at bounding box center [476, 151] width 80 height 15
click at [52, 207] on link "Invest" at bounding box center [79, 213] width 138 height 27
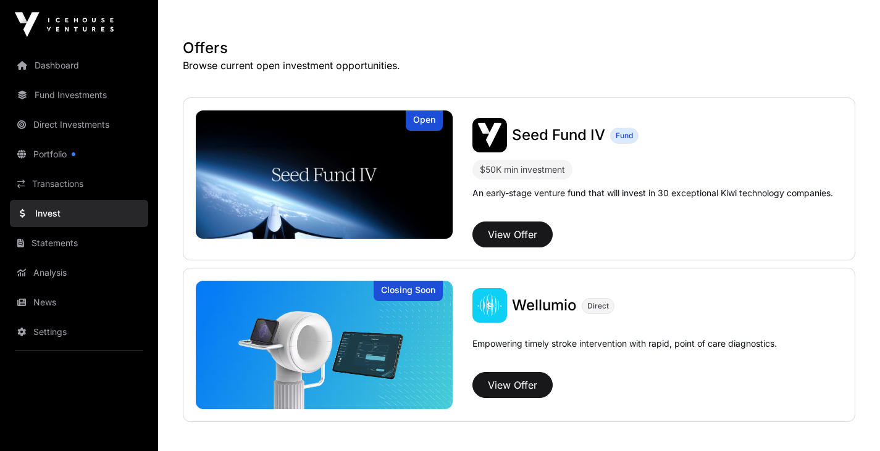
scroll to position [217, 0]
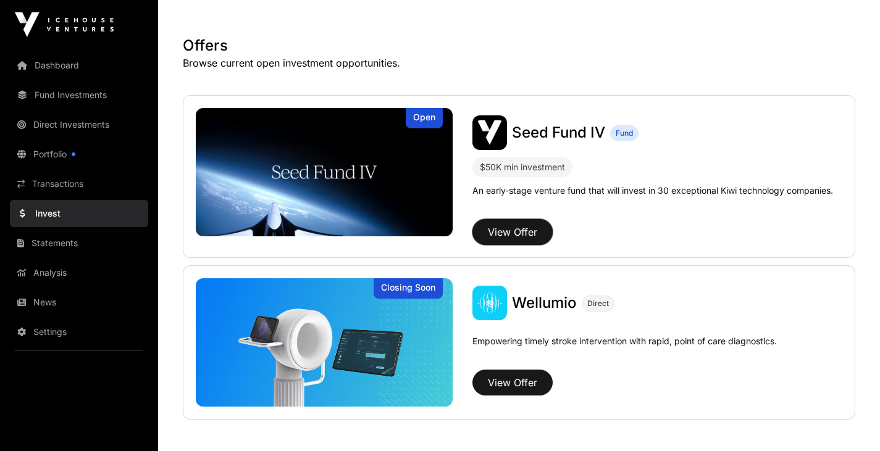
click at [520, 235] on button "View Offer" at bounding box center [512, 232] width 80 height 26
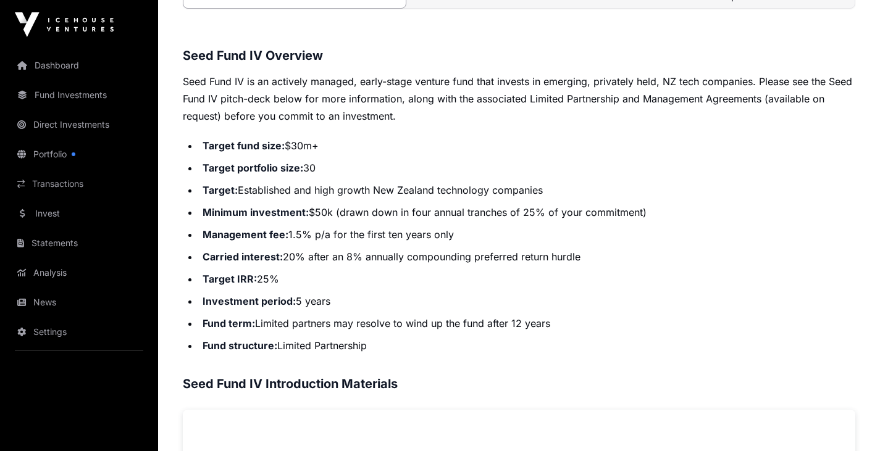
scroll to position [448, 0]
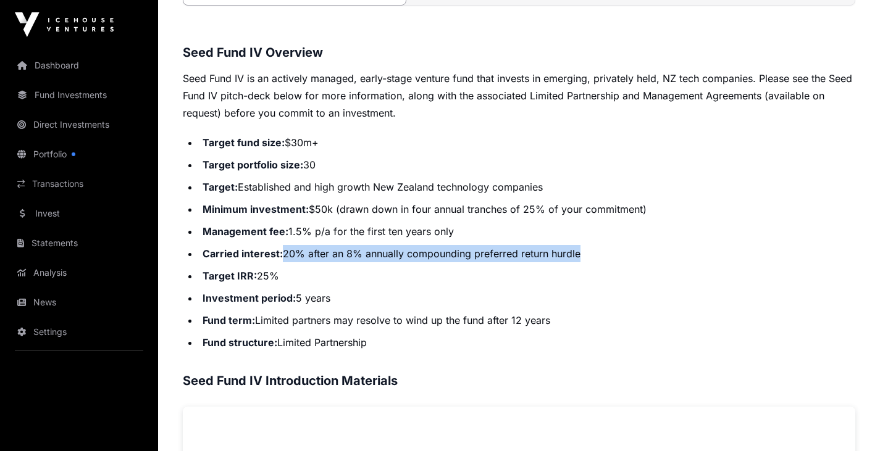
drag, startPoint x: 583, startPoint y: 251, endPoint x: 285, endPoint y: 254, distance: 298.2
click at [285, 254] on li "Carried interest: 20% after an 8% annually compounding preferred return hurdle" at bounding box center [527, 253] width 656 height 17
copy li "20% after an 8% annually compounding preferred return hurdle"
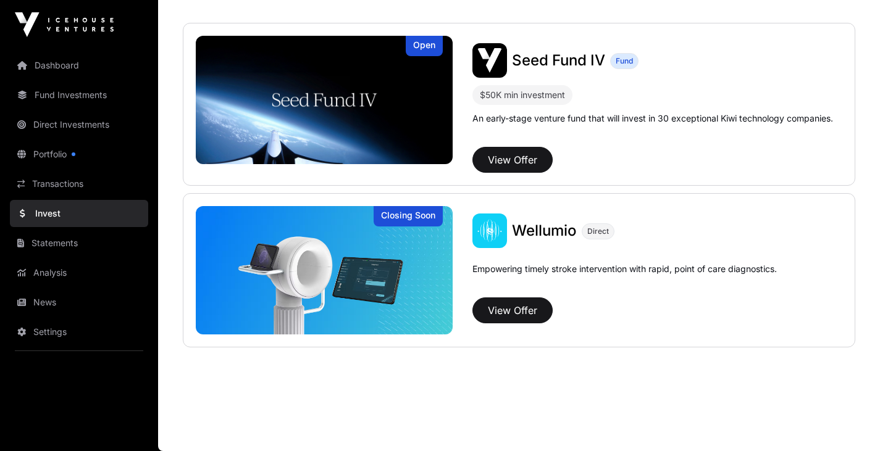
scroll to position [217, 0]
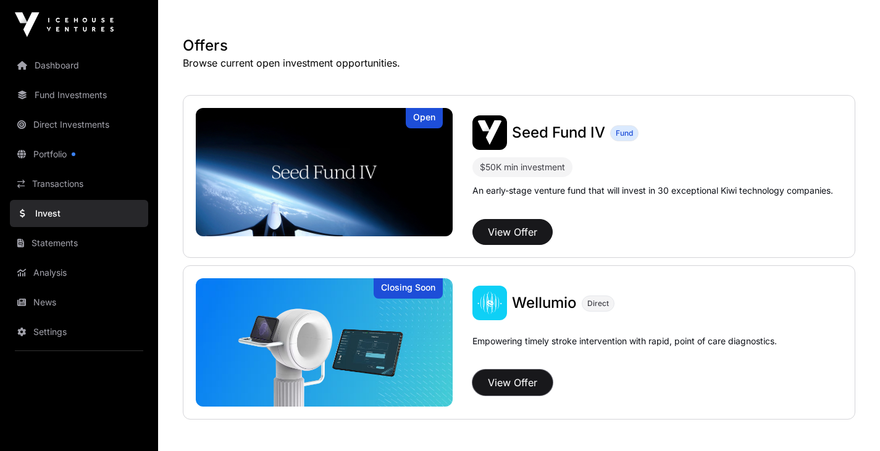
click at [517, 388] on button "View Offer" at bounding box center [512, 383] width 80 height 26
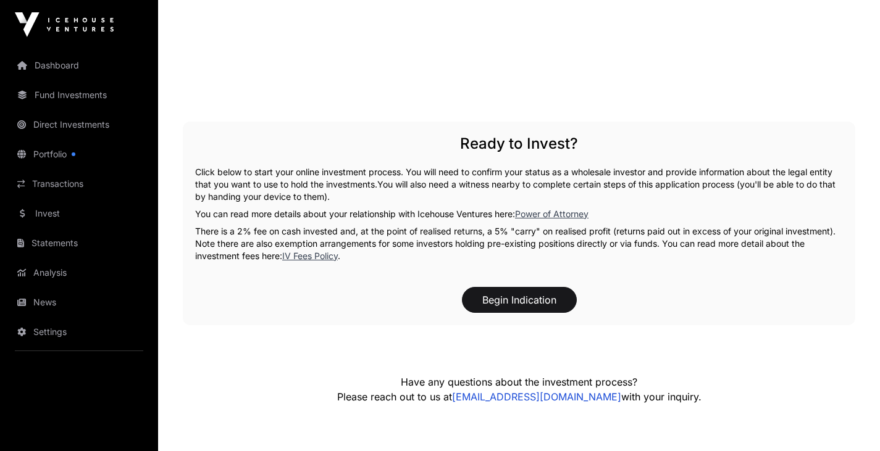
scroll to position [1659, 0]
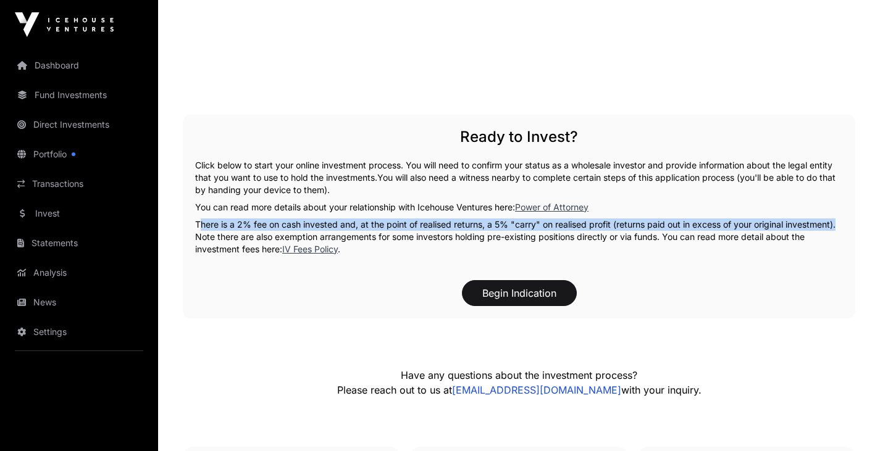
drag, startPoint x: 198, startPoint y: 204, endPoint x: 838, endPoint y: 204, distance: 640.8
click at [838, 219] on p "There is a 2% fee on cash invested and, at the point of realised returns, a 5% …" at bounding box center [519, 237] width 648 height 37
copy p "There is a 2% fee on cash invested and, at the point of realised returns, a 5% …"
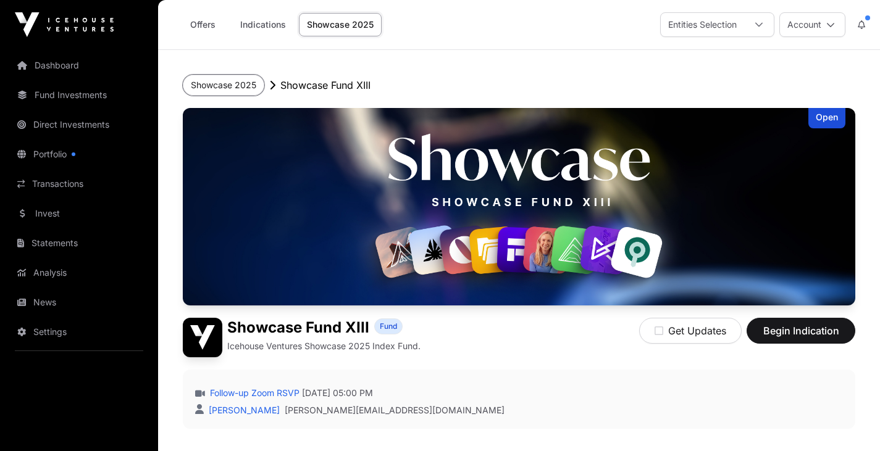
click at [240, 83] on button "Showcase 2025" at bounding box center [223, 85] width 81 height 21
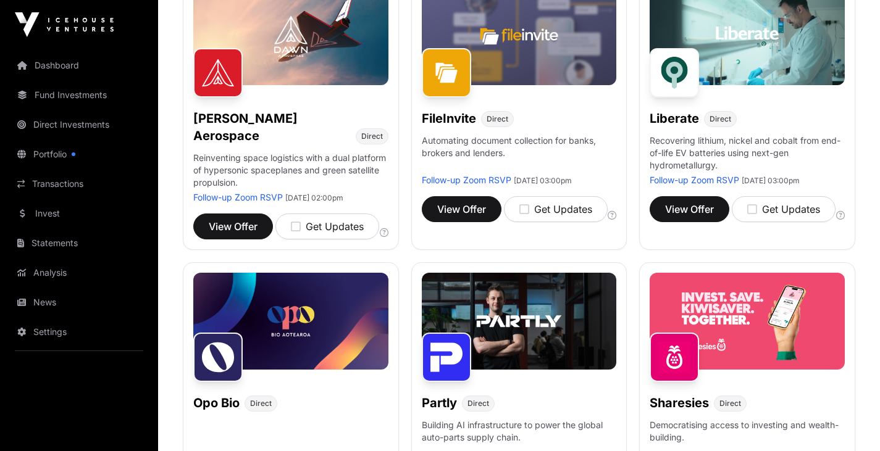
scroll to position [486, 0]
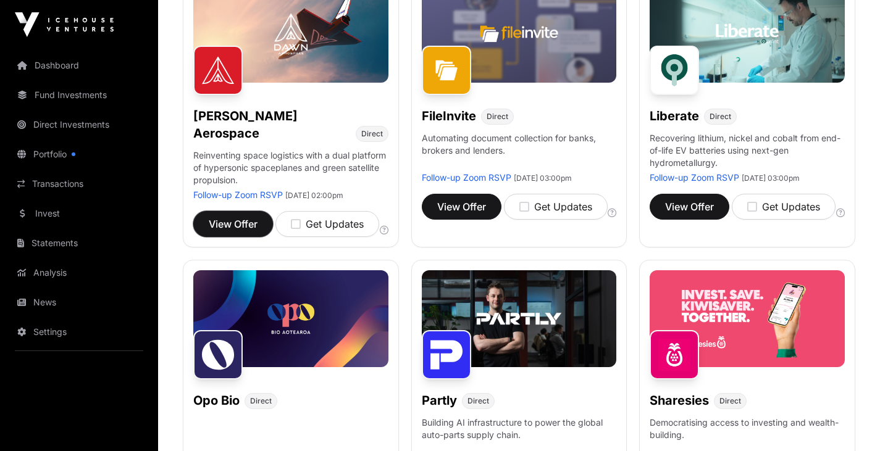
click at [238, 227] on button "View Offer" at bounding box center [233, 224] width 80 height 26
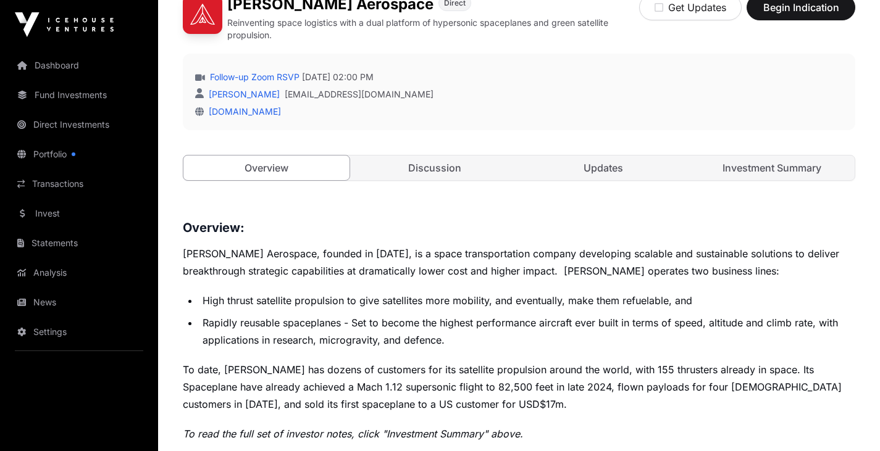
scroll to position [319, 0]
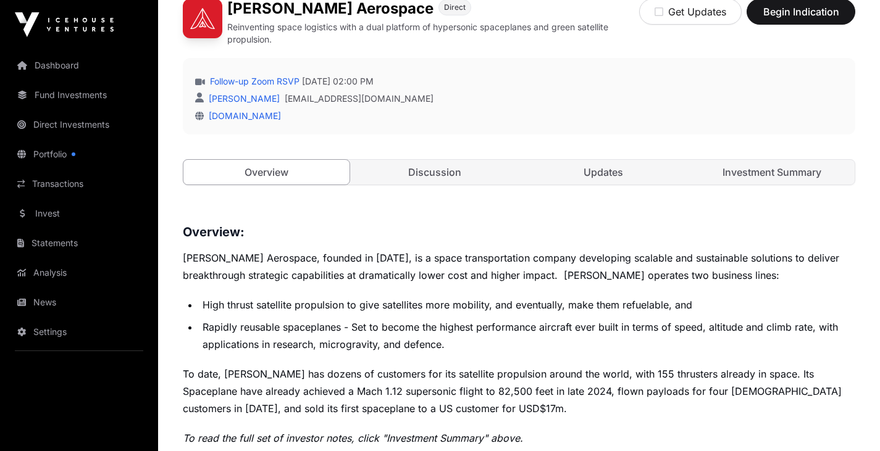
click at [764, 178] on link "Investment Summary" at bounding box center [771, 172] width 166 height 25
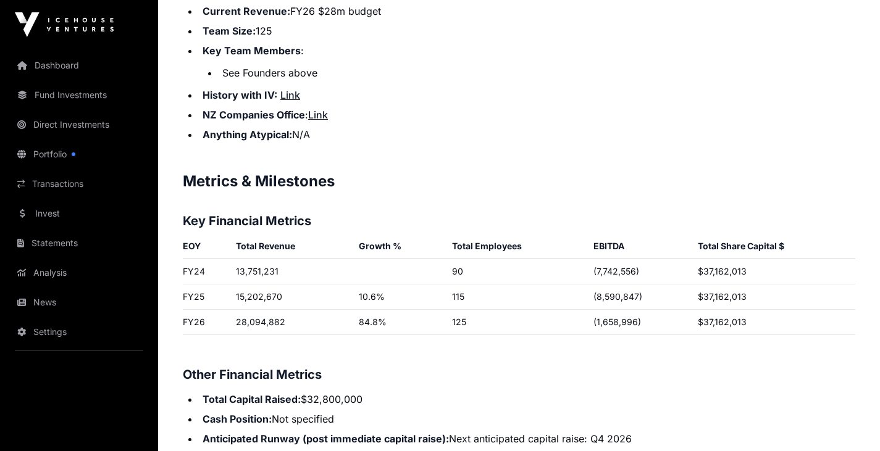
scroll to position [1820, 0]
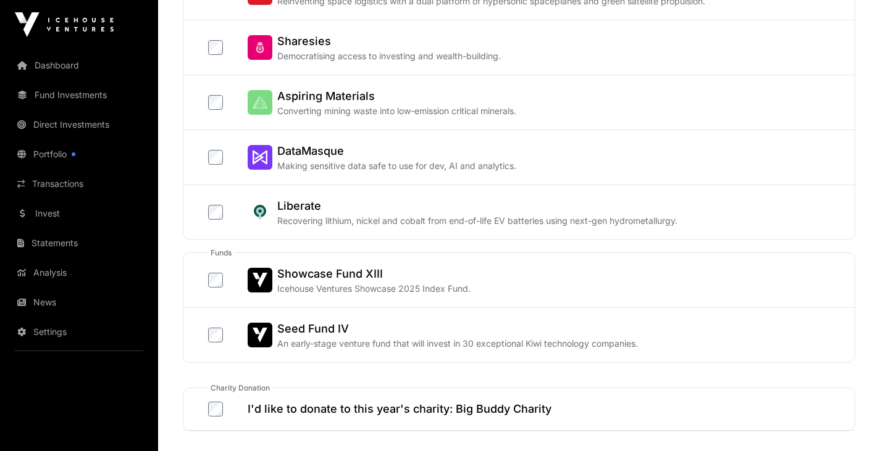
scroll to position [478, 0]
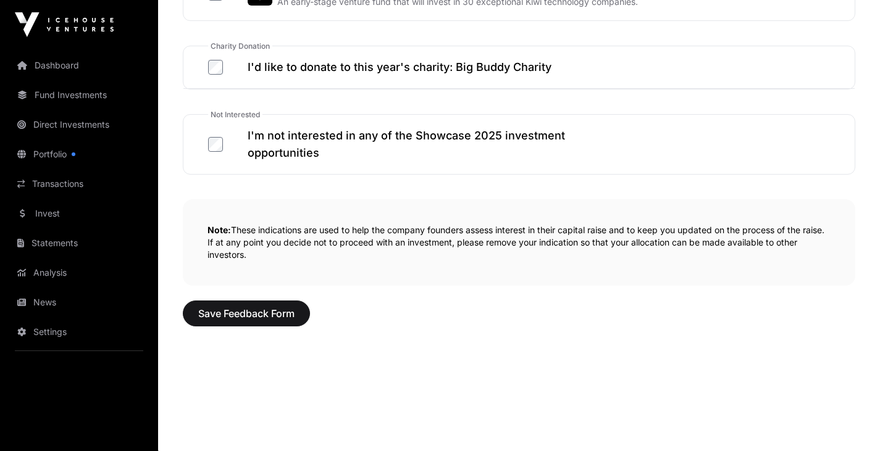
scroll to position [816, 0]
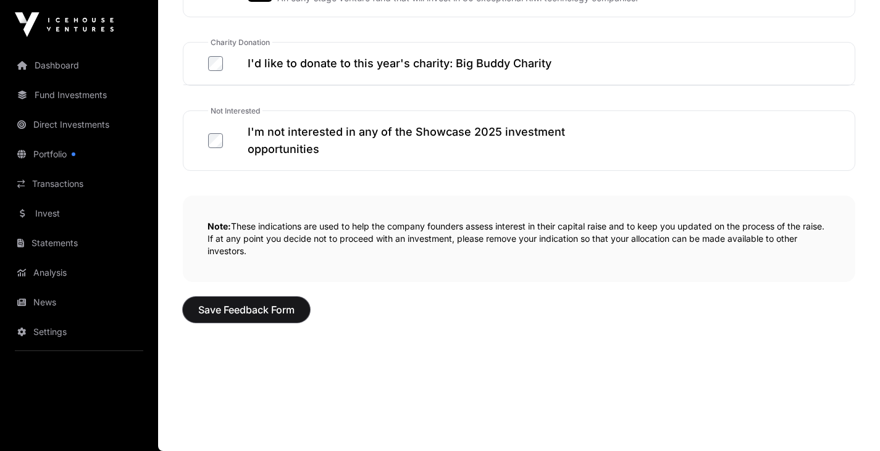
click at [251, 308] on span "Save Feedback Form" at bounding box center [246, 309] width 96 height 15
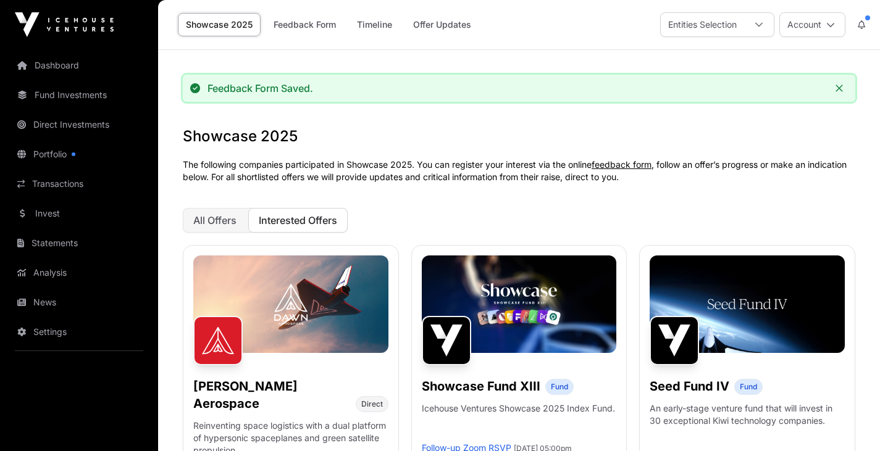
click at [367, 19] on link "Timeline" at bounding box center [374, 24] width 51 height 23
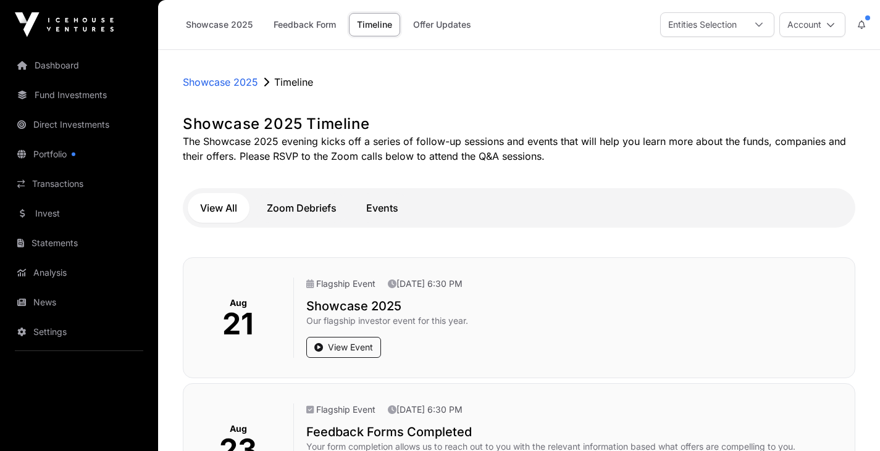
click at [225, 23] on link "Showcase 2025" at bounding box center [219, 24] width 83 height 23
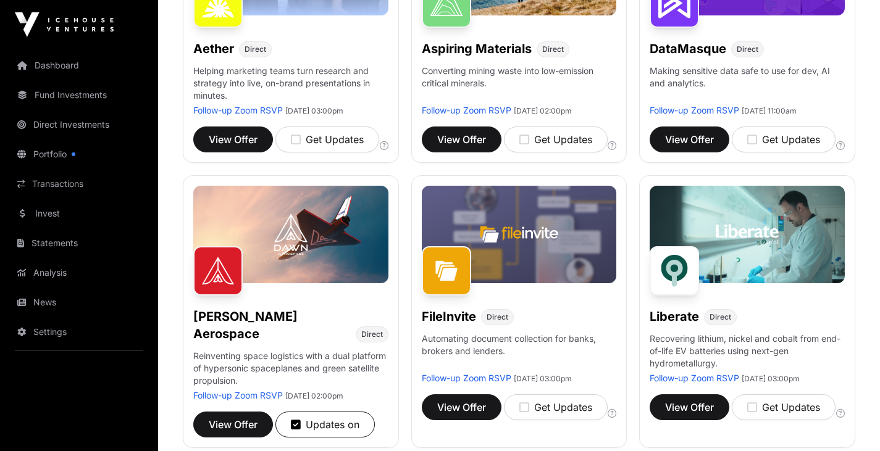
scroll to position [312, 0]
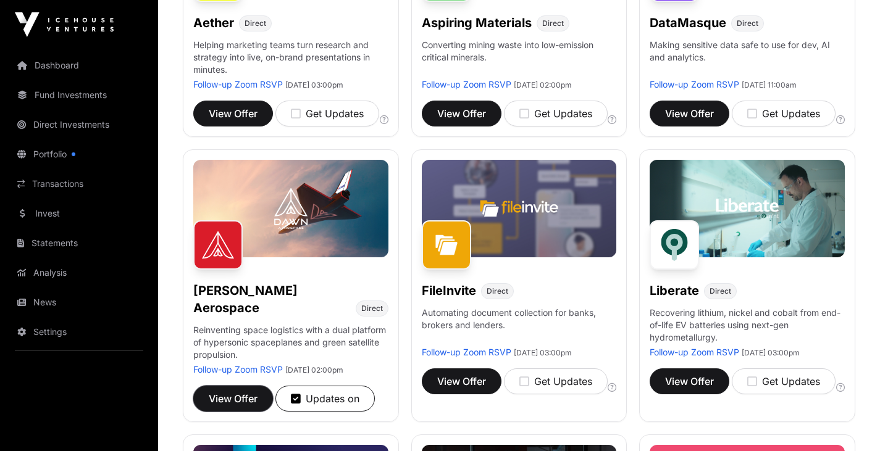
click at [232, 399] on span "View Offer" at bounding box center [233, 398] width 49 height 15
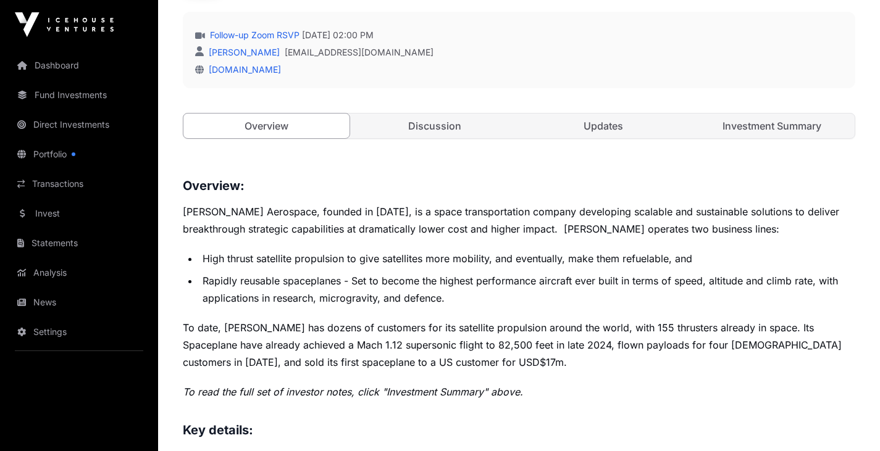
scroll to position [364, 0]
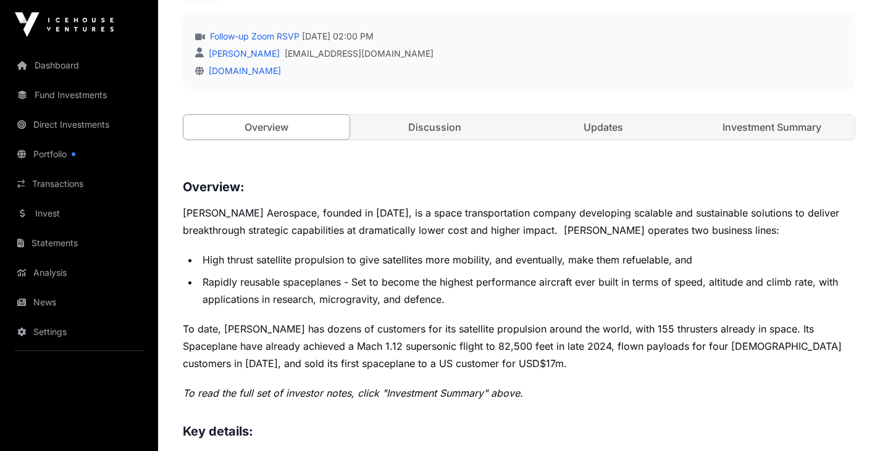
click at [750, 126] on link "Investment Summary" at bounding box center [771, 127] width 166 height 25
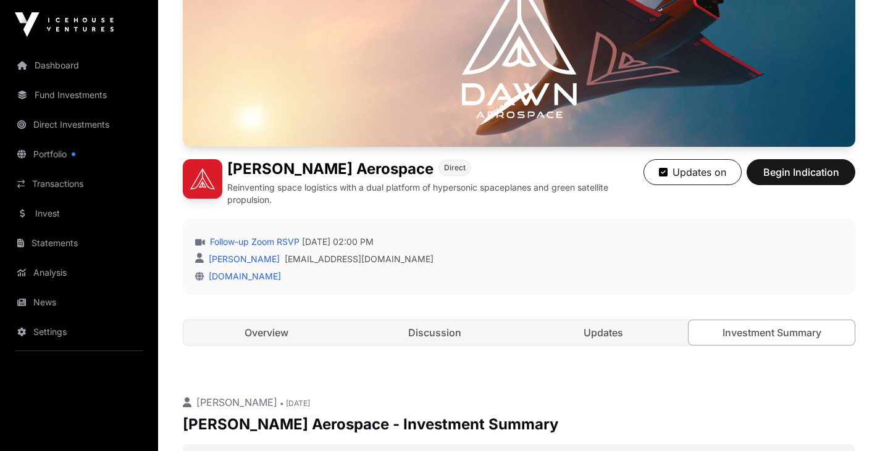
scroll to position [101, 0]
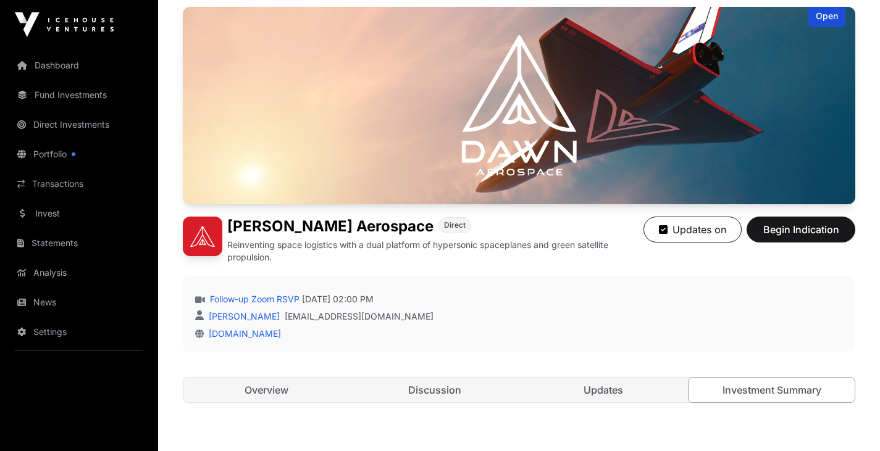
click at [265, 398] on link "Overview" at bounding box center [266, 390] width 166 height 25
